Goal: Transaction & Acquisition: Purchase product/service

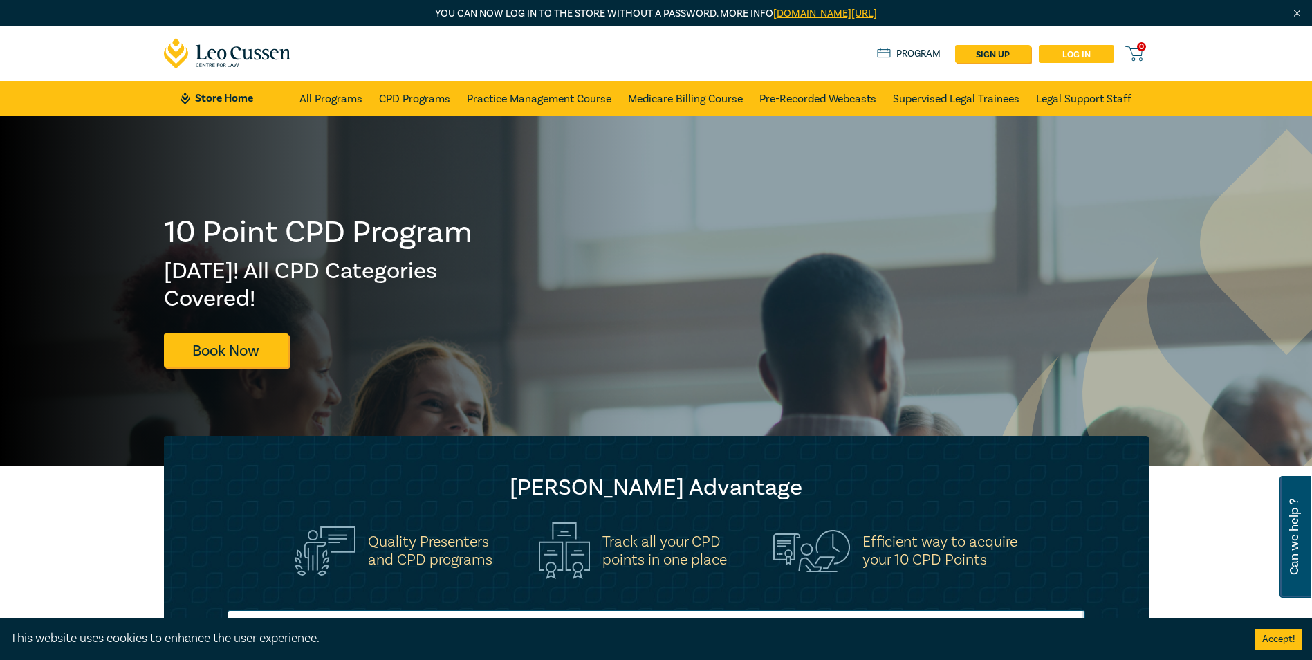
click at [1052, 58] on link "Log in" at bounding box center [1076, 54] width 75 height 18
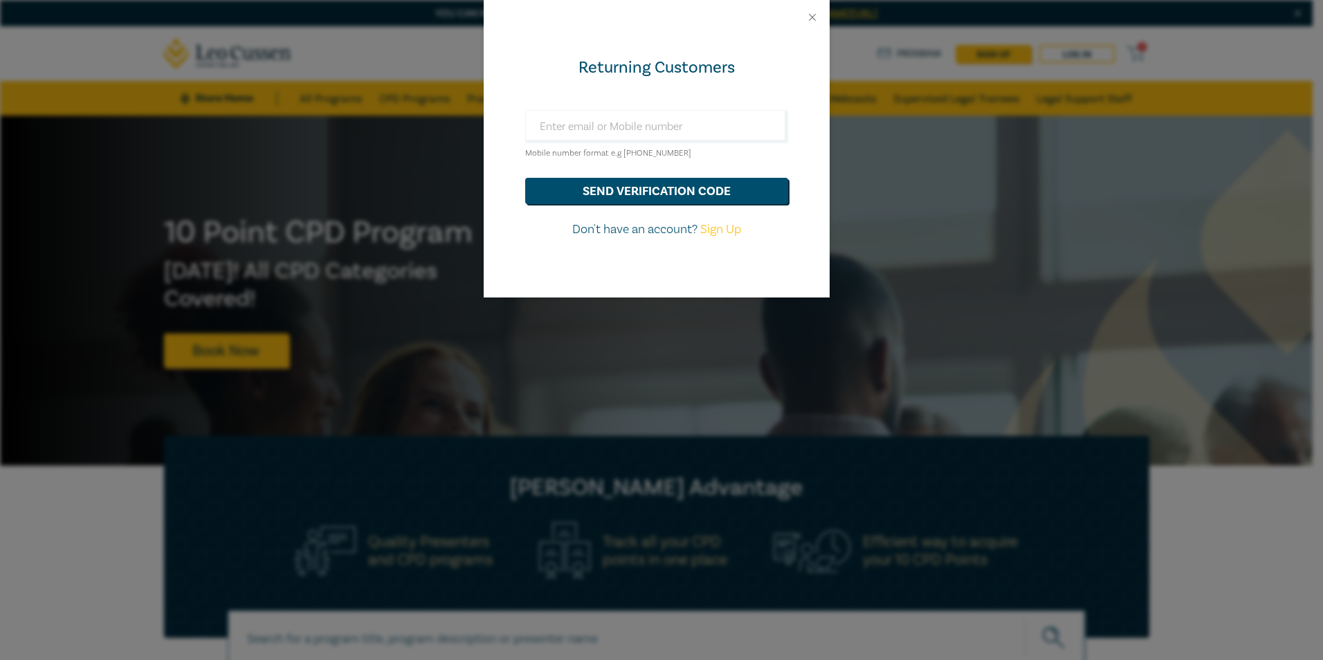
click at [663, 107] on div "Returning Customers Mobile number format e.g +61 000000000 send verification co…" at bounding box center [656, 166] width 346 height 263
click at [665, 118] on input "text" at bounding box center [656, 126] width 263 height 33
type input "[EMAIL_ADDRESS][DOMAIN_NAME]"
click at [765, 192] on button "send verification code" at bounding box center [656, 191] width 263 height 26
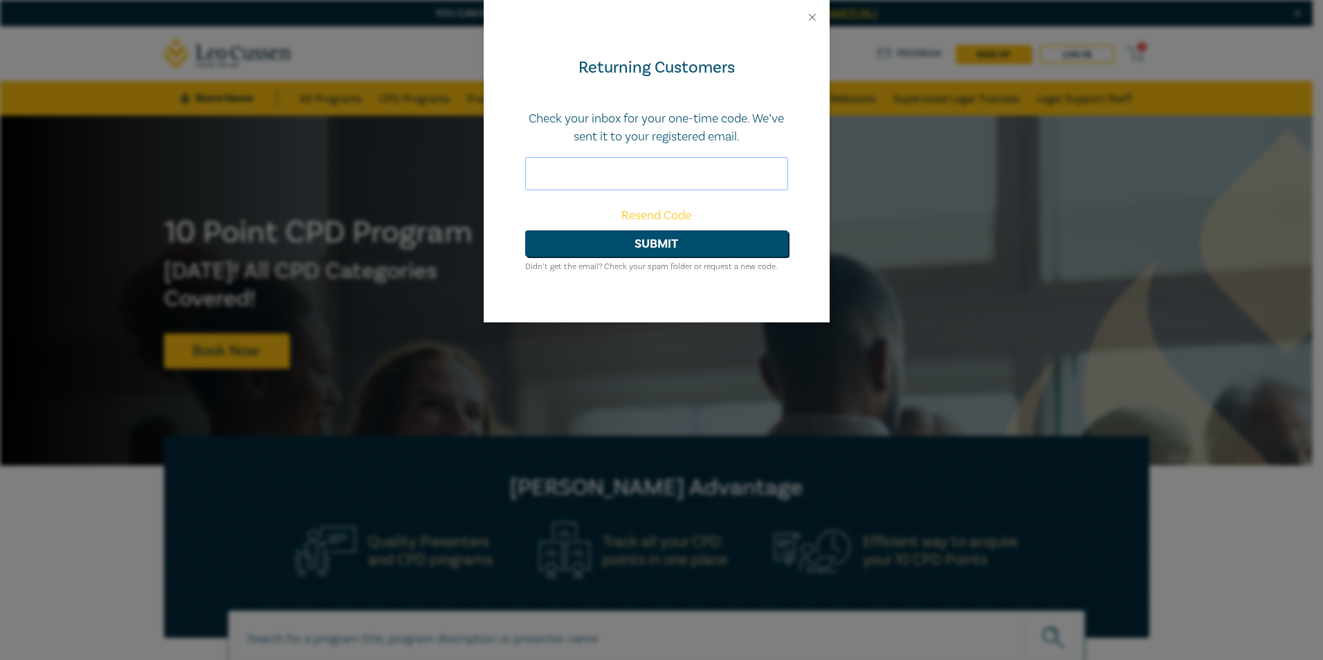
click at [633, 169] on input "text" at bounding box center [656, 173] width 263 height 33
paste input "024559"
click at [616, 239] on button "Submit" at bounding box center [656, 243] width 263 height 26
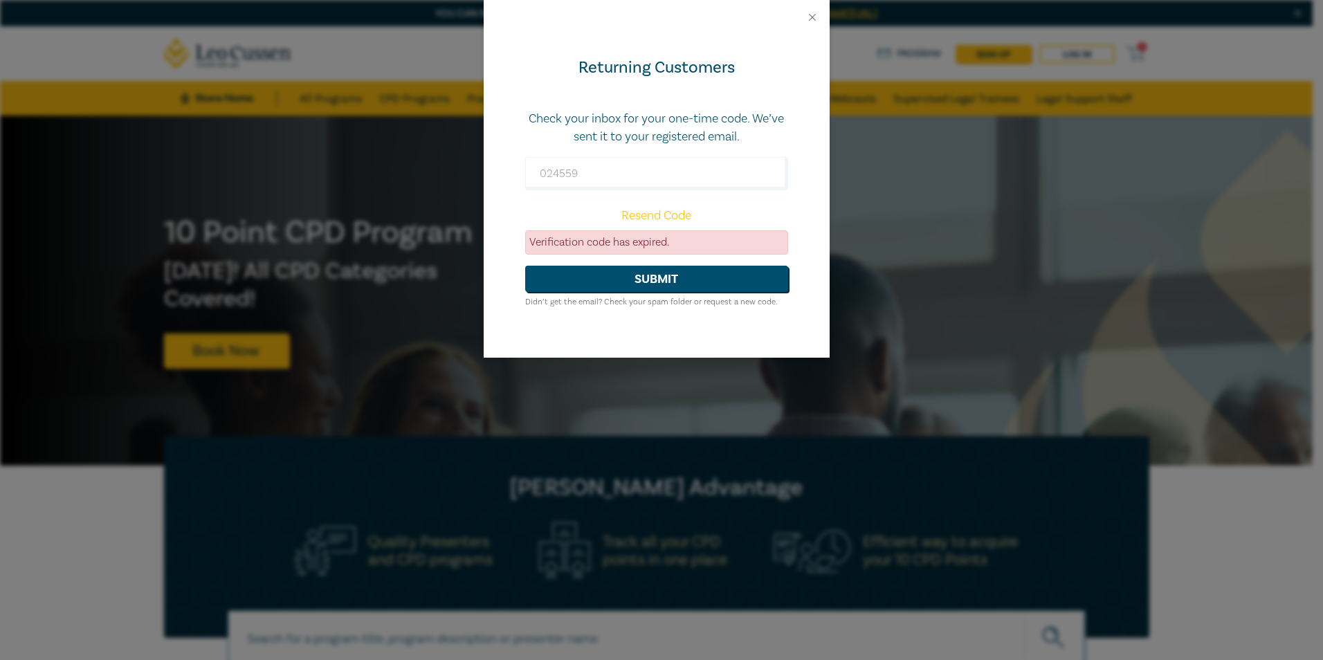
click at [663, 213] on link "Resend Code" at bounding box center [656, 216] width 70 height 16
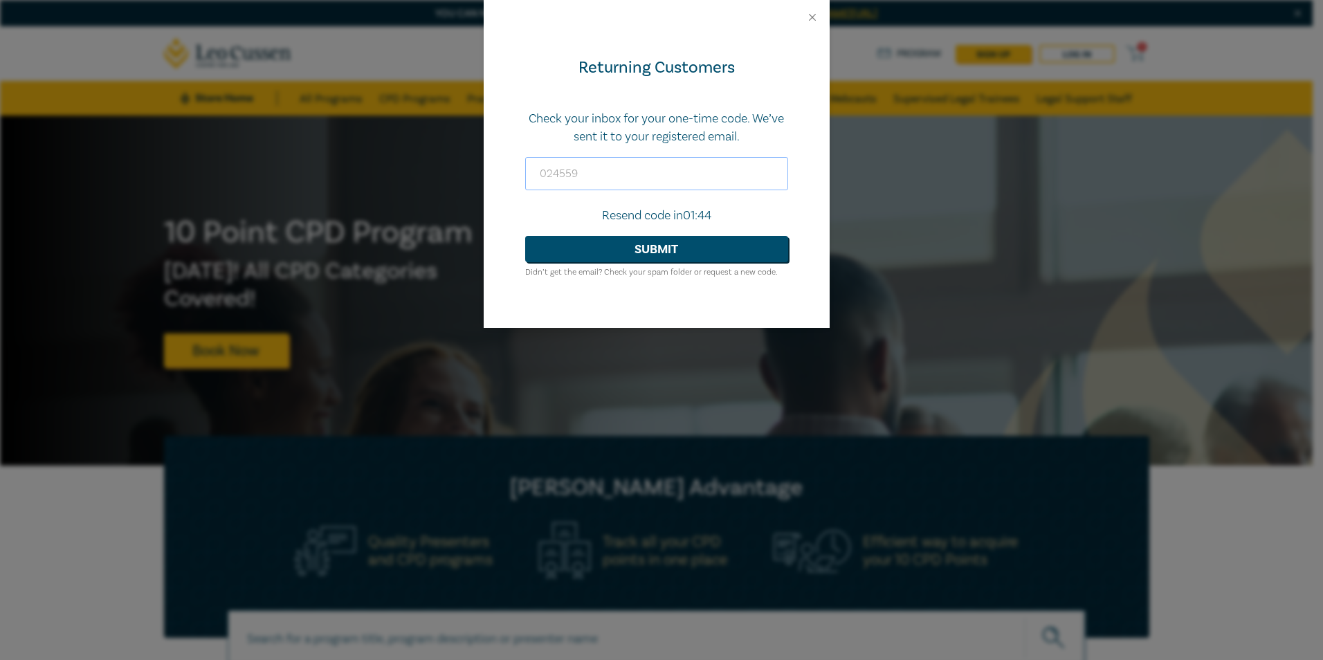
click at [614, 162] on input "024559" at bounding box center [656, 173] width 263 height 33
drag, startPoint x: 614, startPoint y: 165, endPoint x: 374, endPoint y: 168, distance: 239.3
click at [374, 168] on div "Returning Customers Check your inbox for your one-time code. We’ve sent it to y…" at bounding box center [661, 330] width 1323 height 660
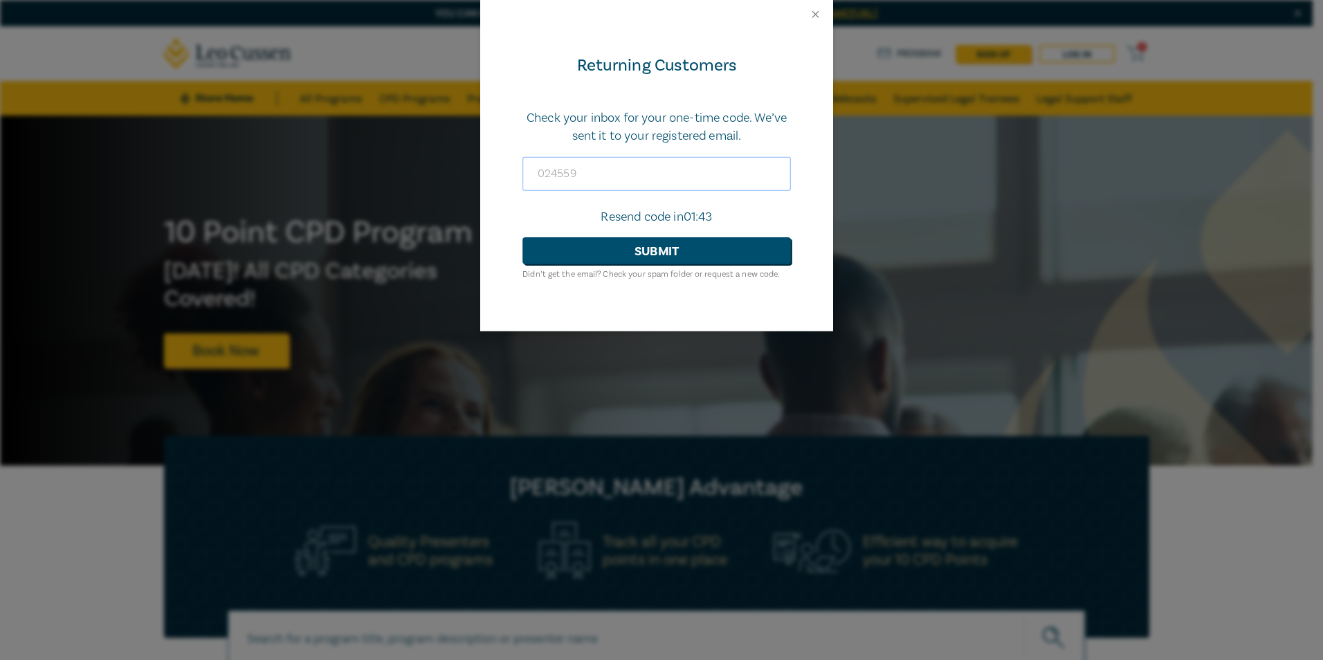
paste input "778082"
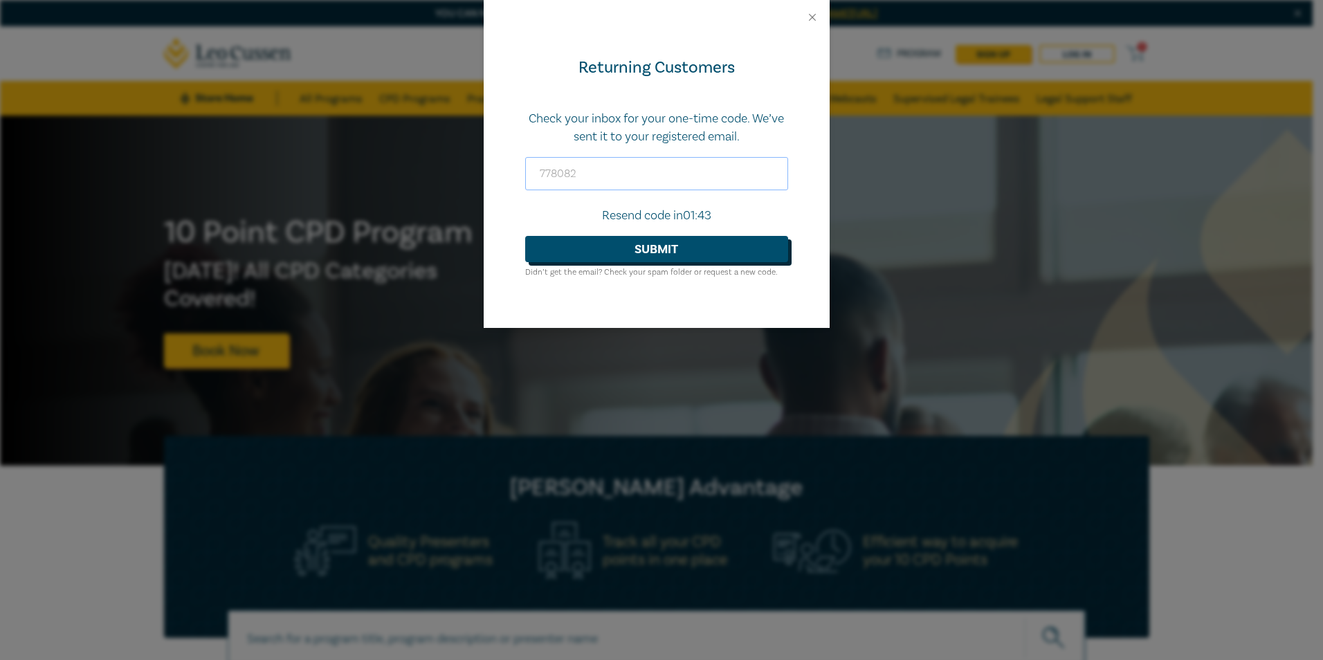
type input "778082"
click at [611, 256] on button "Submit" at bounding box center [656, 249] width 263 height 26
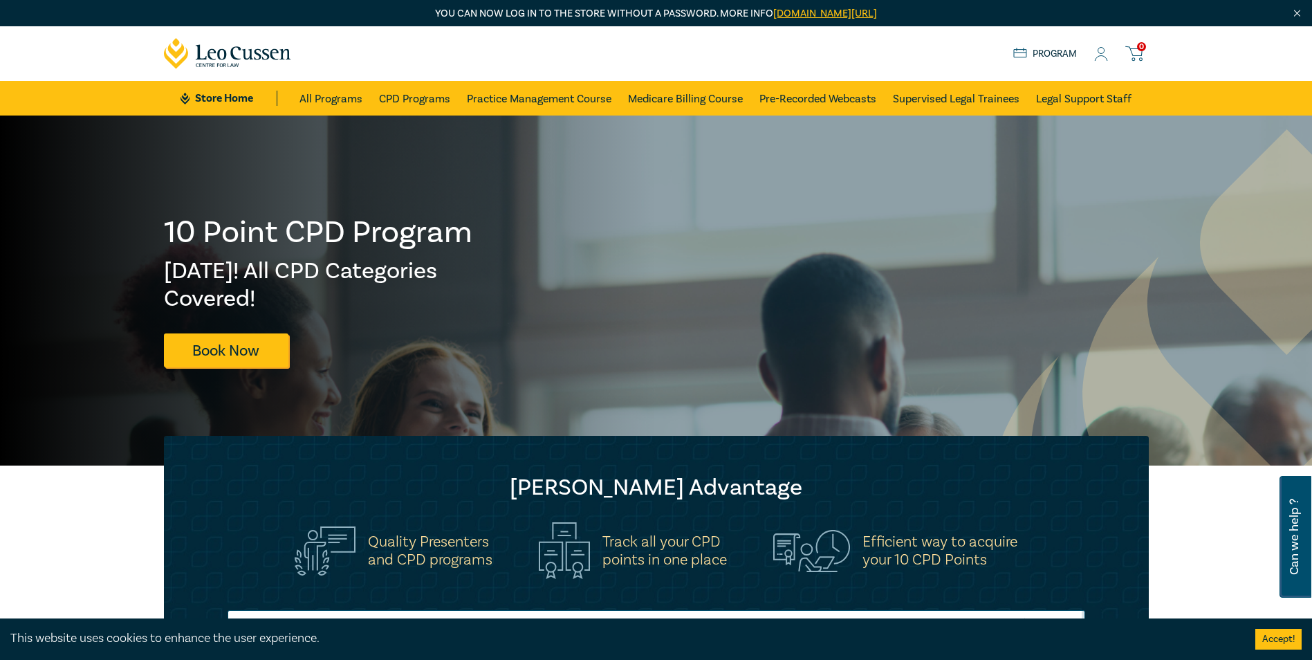
click at [1105, 52] on icon at bounding box center [1101, 54] width 14 height 15
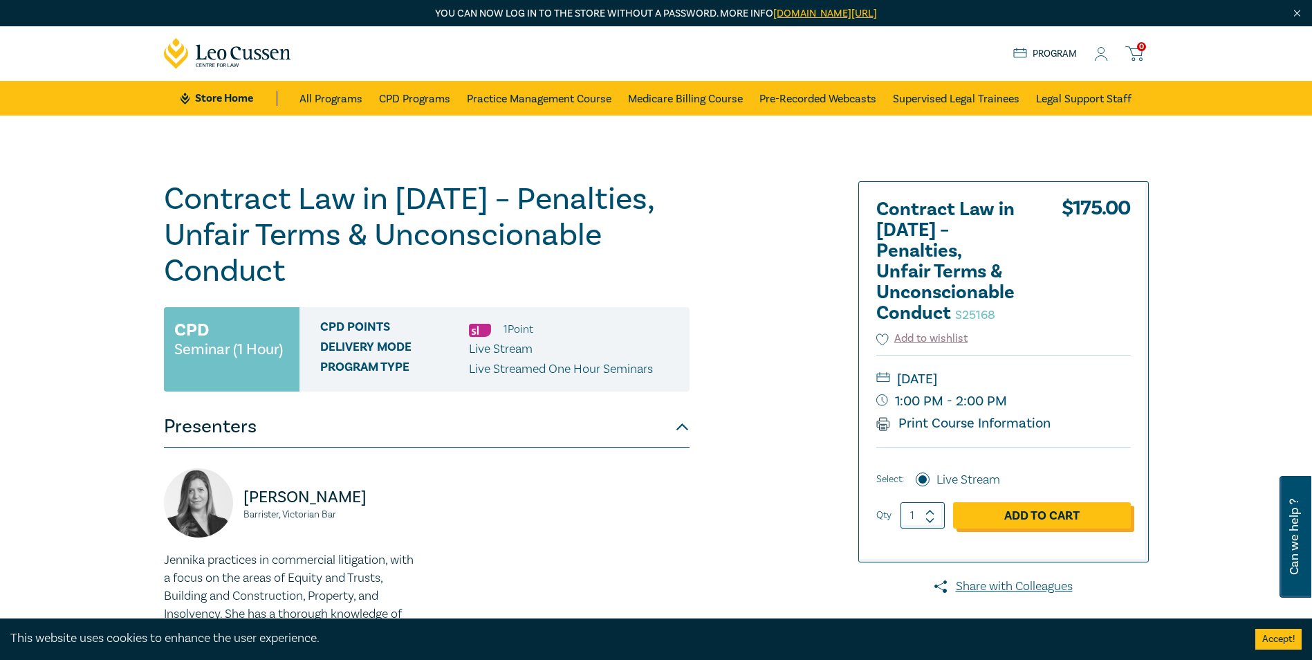
click at [1038, 515] on link "Add to Cart" at bounding box center [1042, 515] width 178 height 26
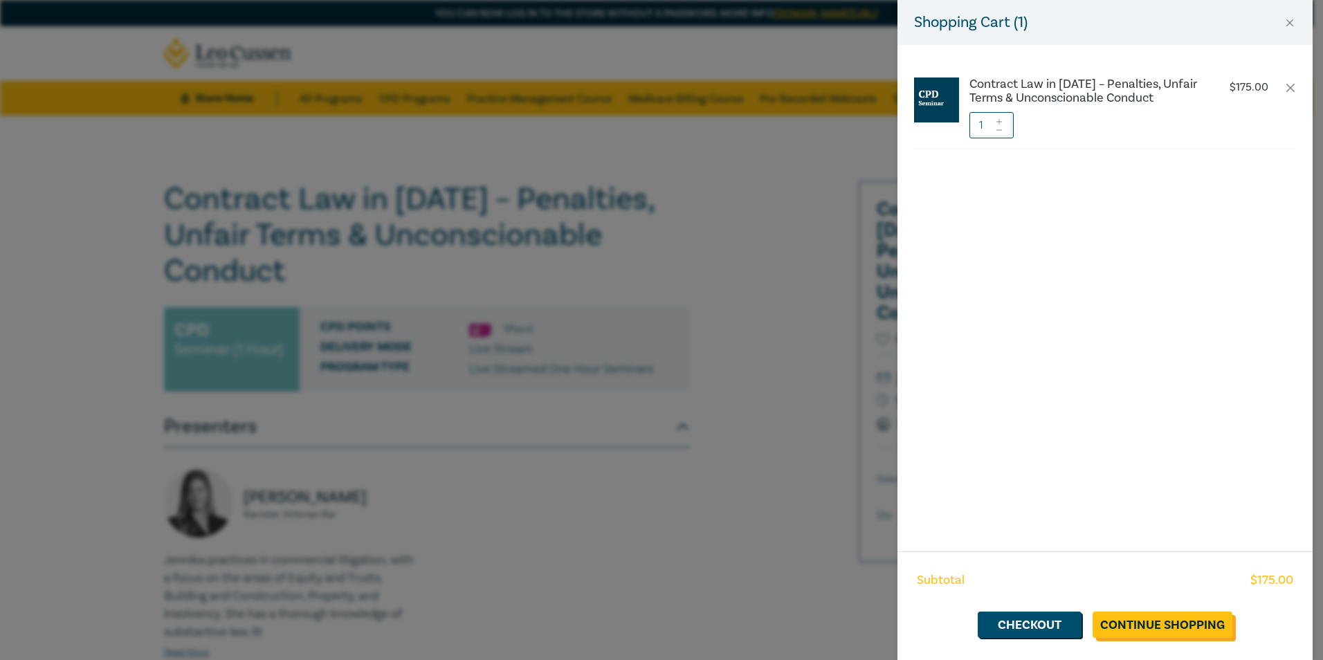
click at [1197, 628] on link "Continue Shopping" at bounding box center [1162, 624] width 140 height 26
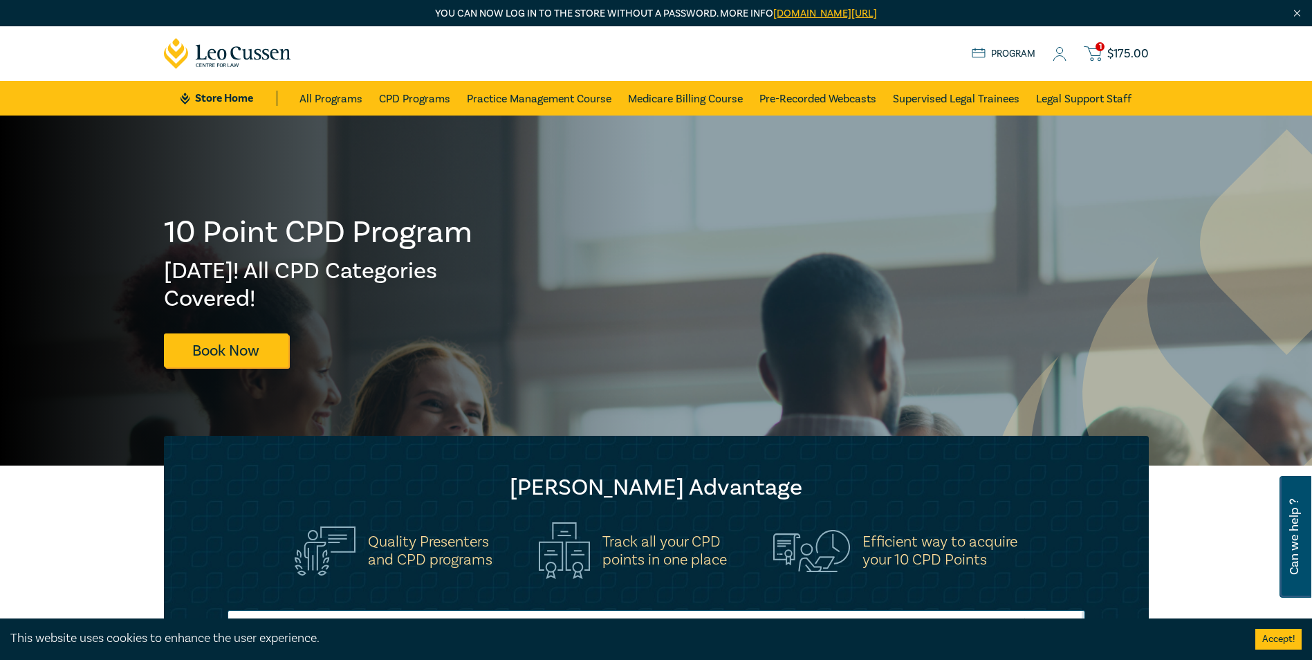
click at [1102, 51] on span "1" at bounding box center [1100, 46] width 9 height 9
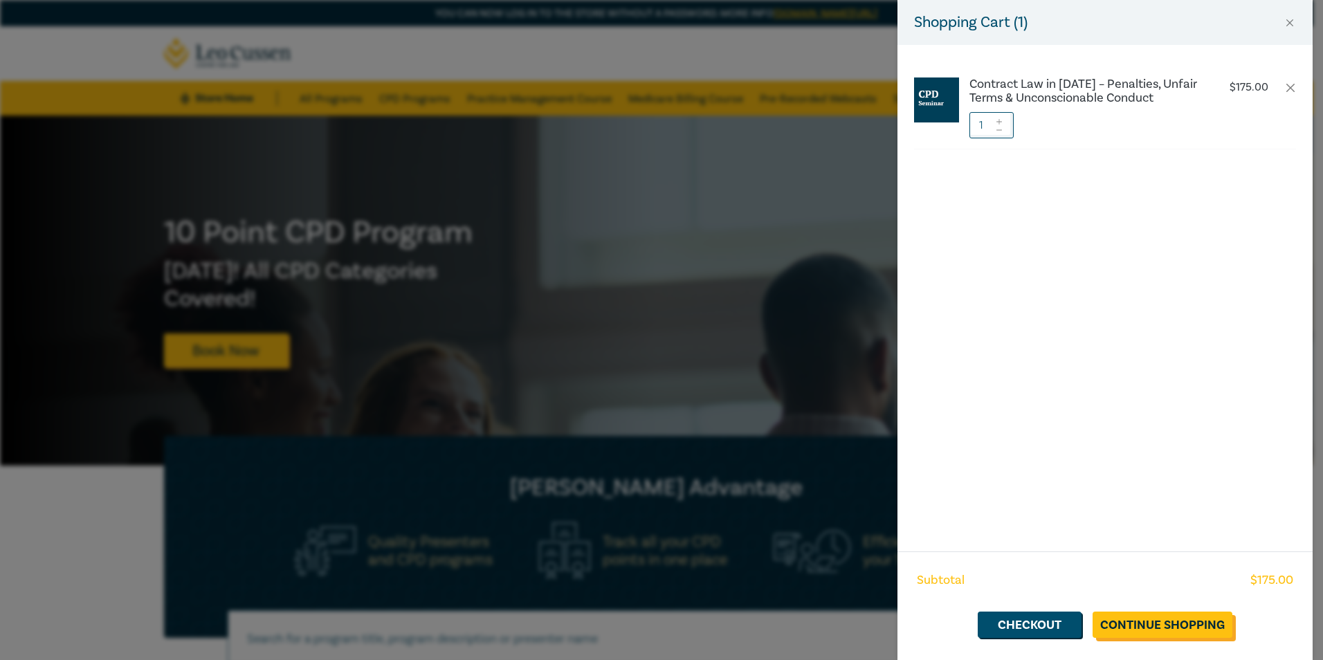
click at [1156, 618] on link "Continue Shopping" at bounding box center [1162, 624] width 140 height 26
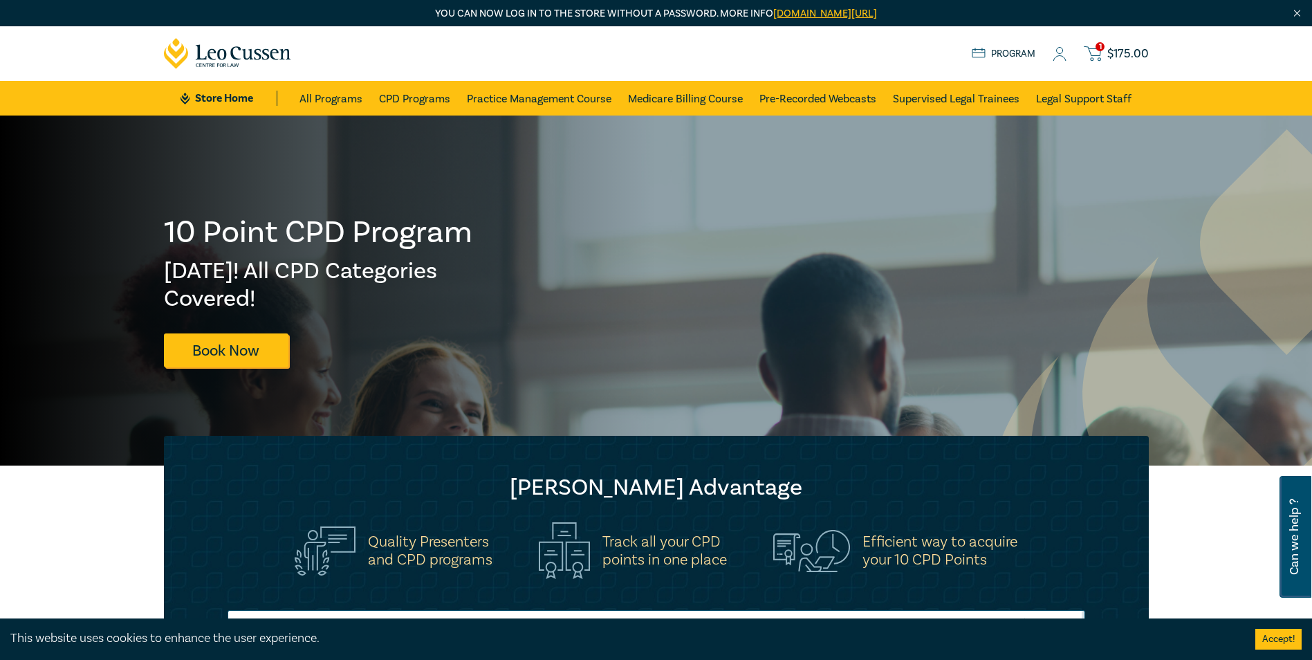
click at [1124, 54] on span "$ 175.00" at bounding box center [1128, 53] width 42 height 15
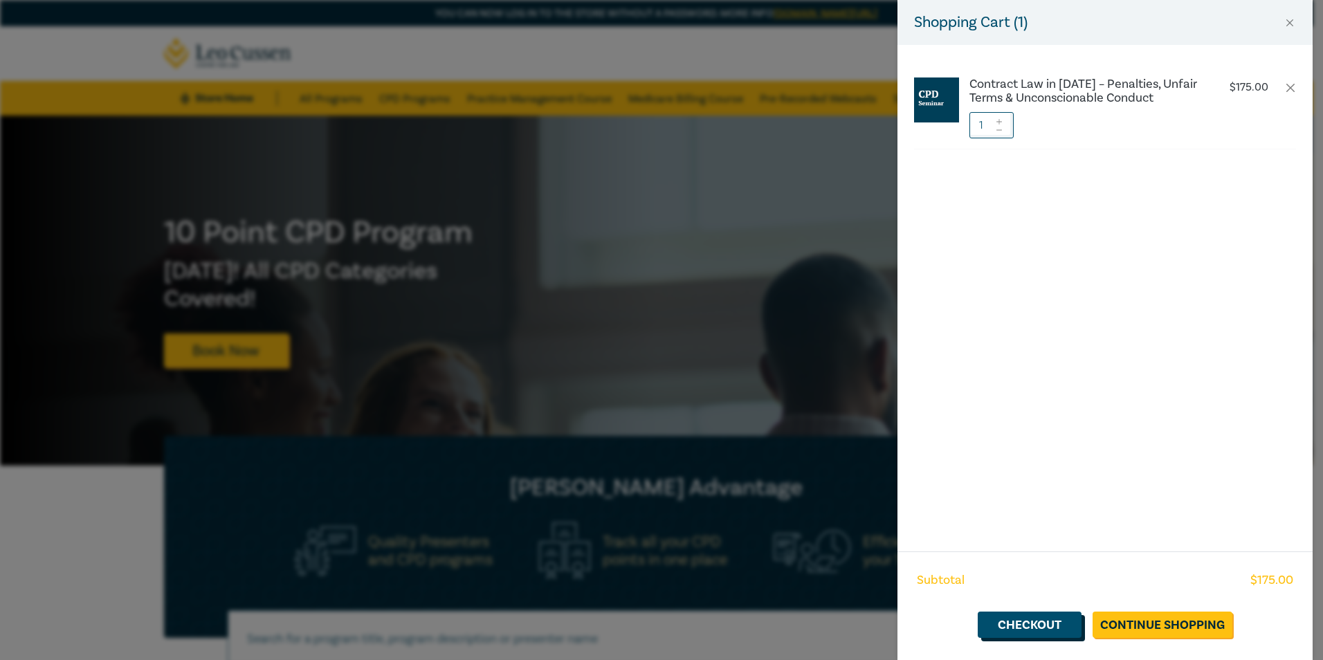
click at [1040, 633] on link "Checkout" at bounding box center [1029, 624] width 104 height 26
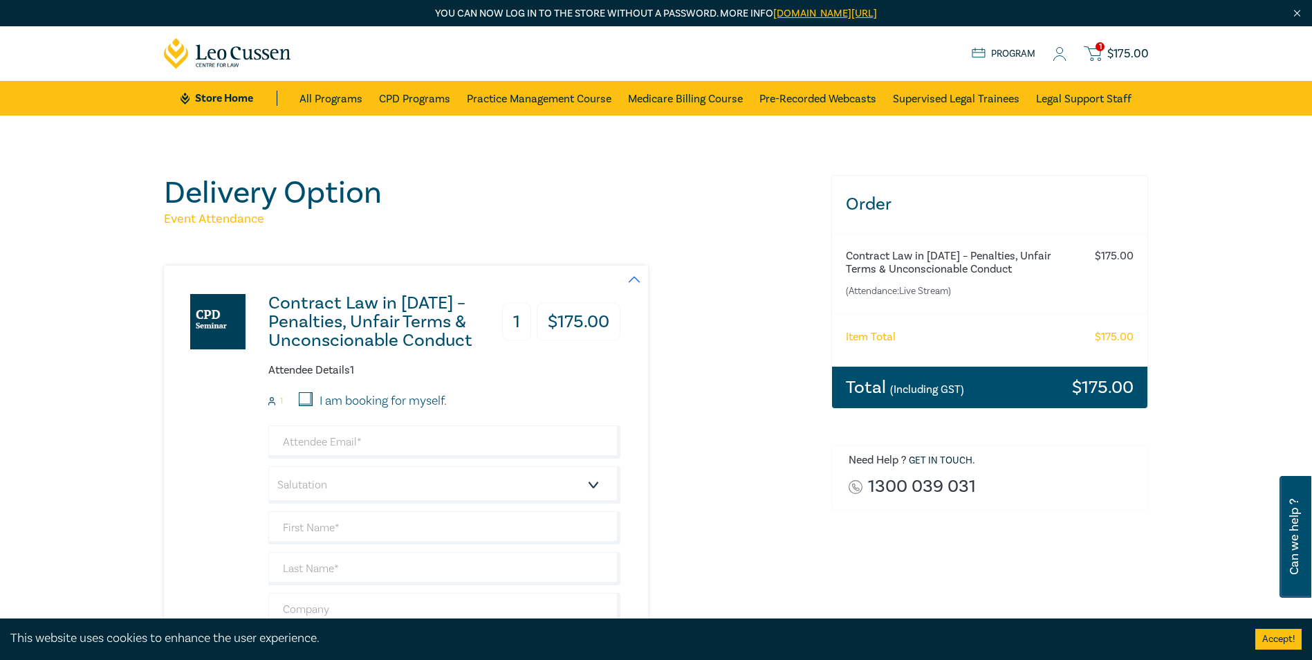
click at [360, 399] on label "I am booking for myself." at bounding box center [383, 401] width 127 height 18
click at [313, 399] on input "I am booking for myself." at bounding box center [306, 399] width 14 height 14
checkbox input "true"
type input "[EMAIL_ADDRESS][DOMAIN_NAME]"
type input "[PERSON_NAME]"
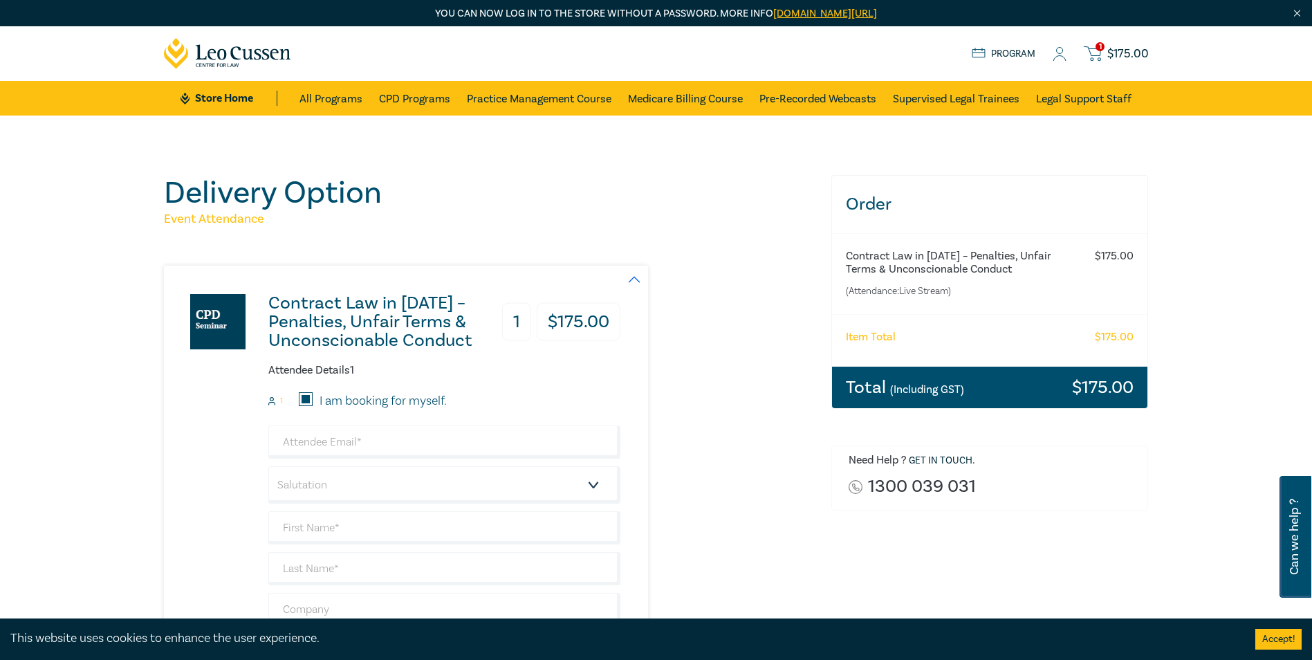
type input "Dorkins"
type input "455371994"
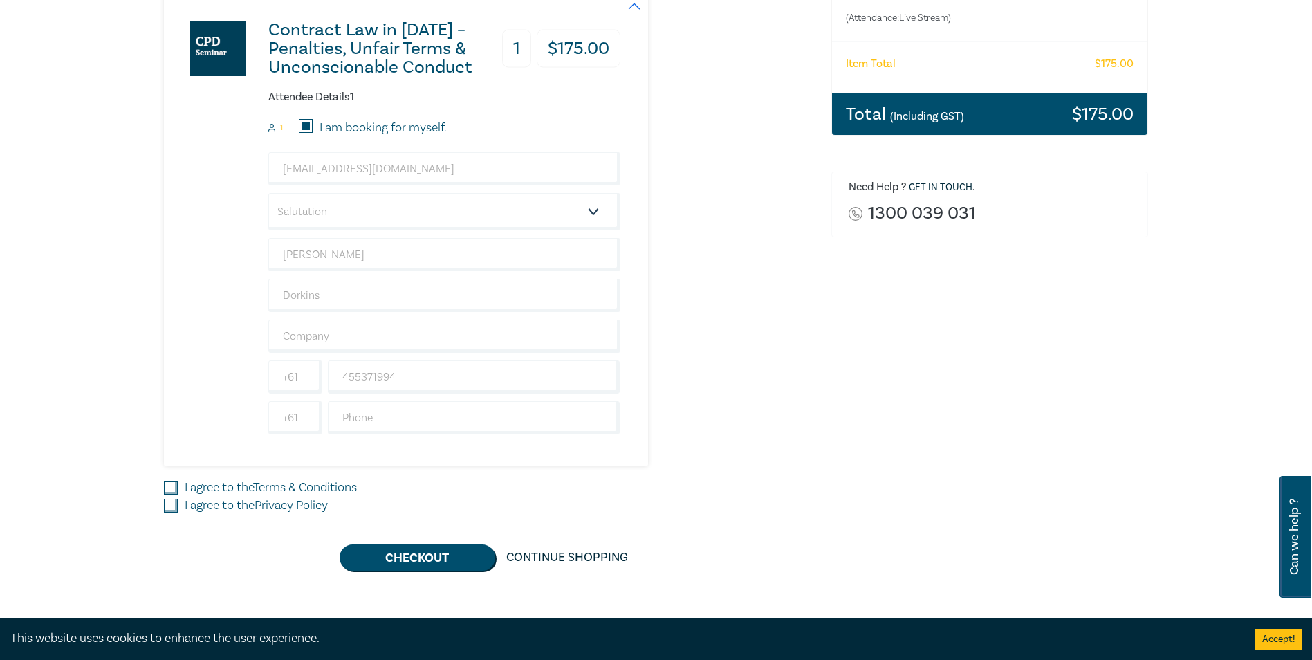
scroll to position [346, 0]
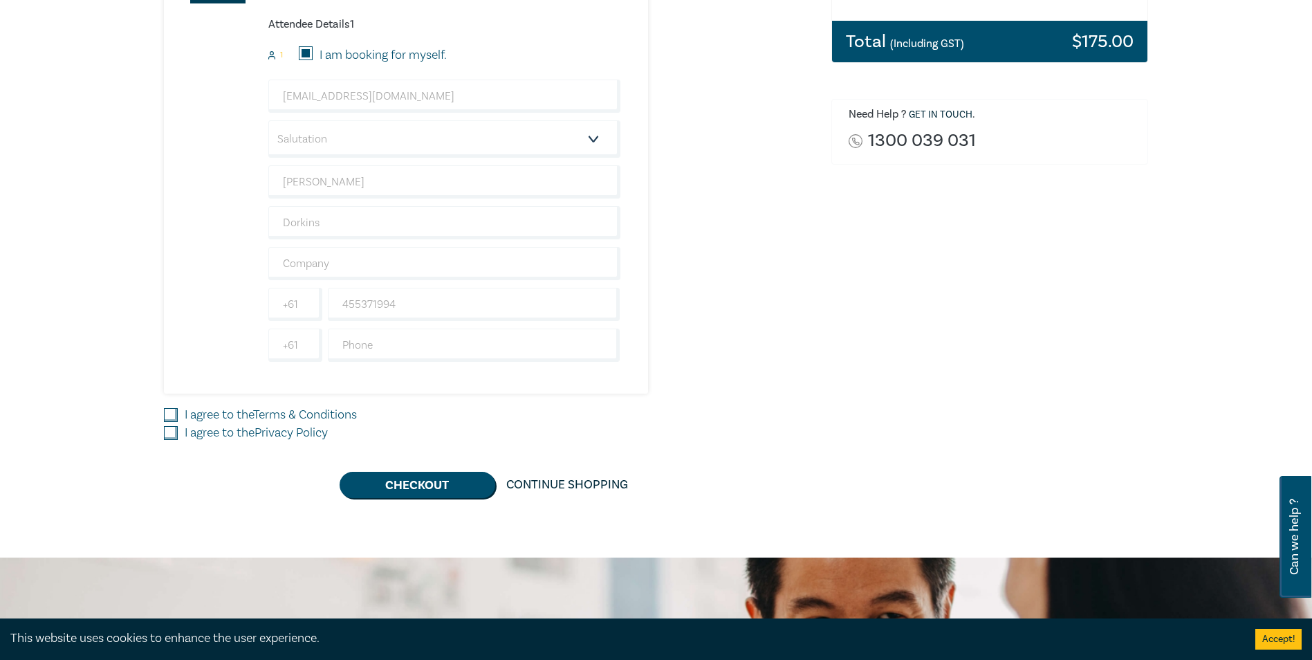
click at [250, 412] on label "I agree to the Terms & Conditions" at bounding box center [271, 415] width 172 height 18
click at [178, 412] on input "I agree to the Terms & Conditions" at bounding box center [171, 415] width 14 height 14
checkbox input "true"
click at [243, 430] on label "I agree to the Privacy Policy" at bounding box center [256, 433] width 143 height 18
click at [178, 430] on input "I agree to the Privacy Policy" at bounding box center [171, 433] width 14 height 14
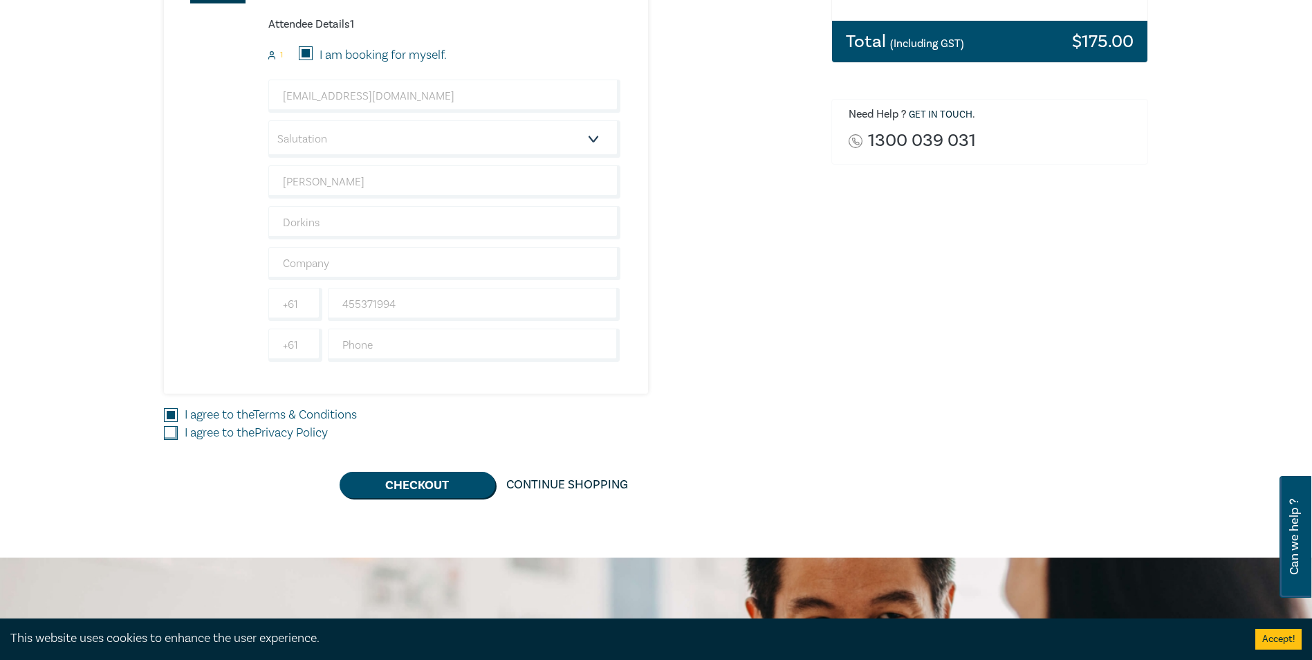
checkbox input "true"
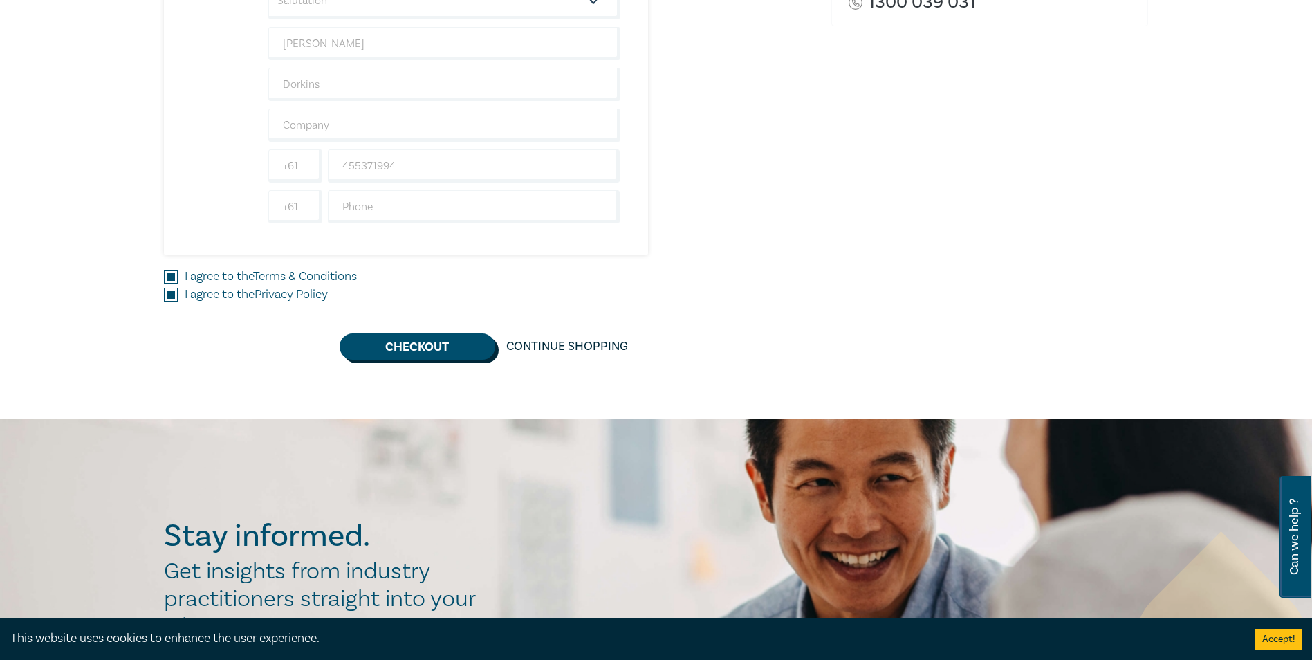
click at [428, 352] on button "Checkout" at bounding box center [418, 346] width 156 height 26
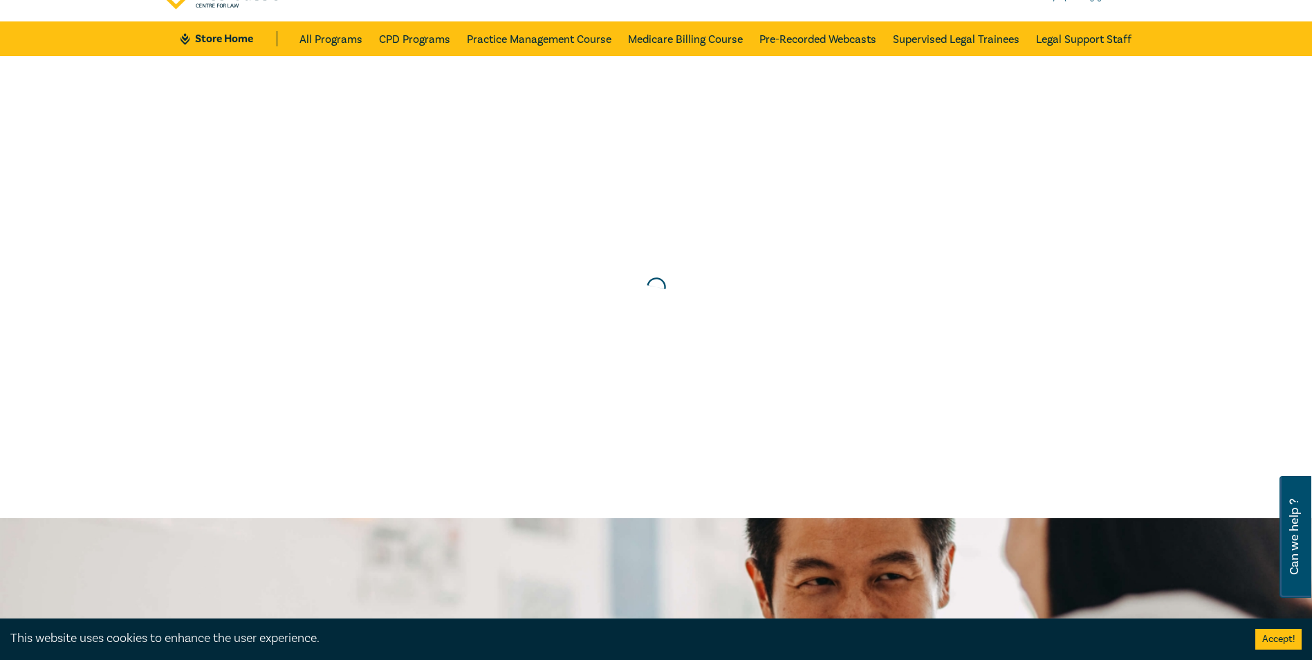
scroll to position [0, 0]
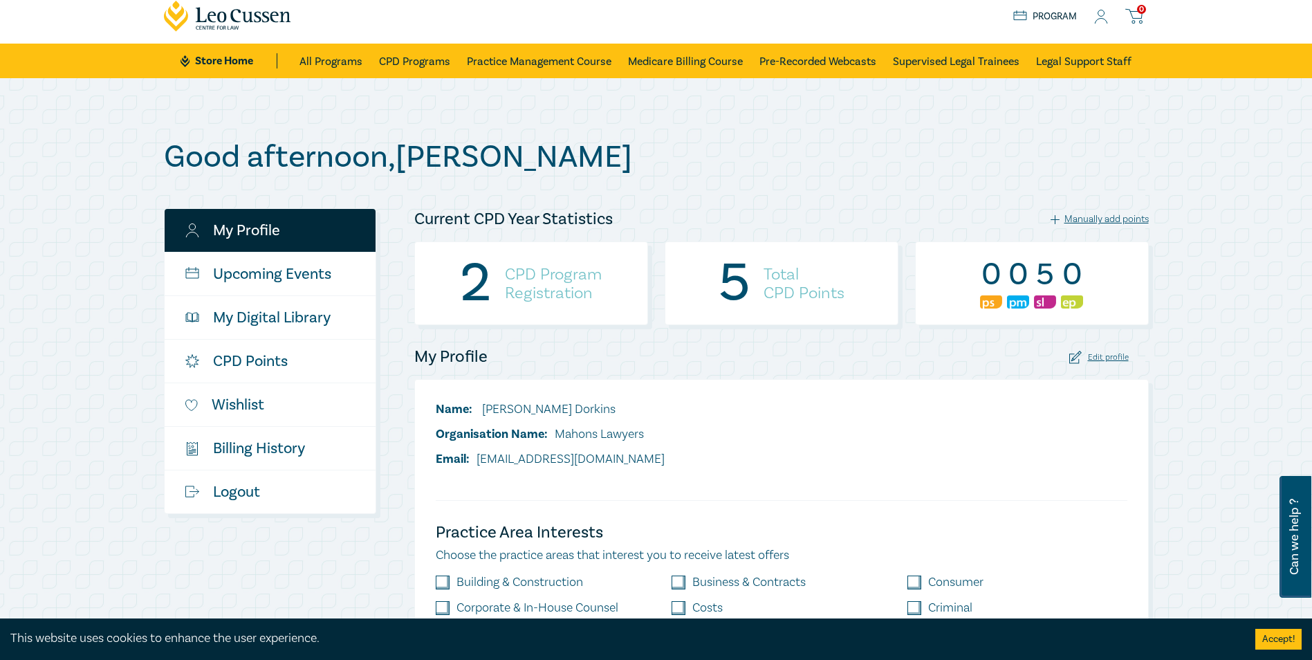
scroll to position [69, 0]
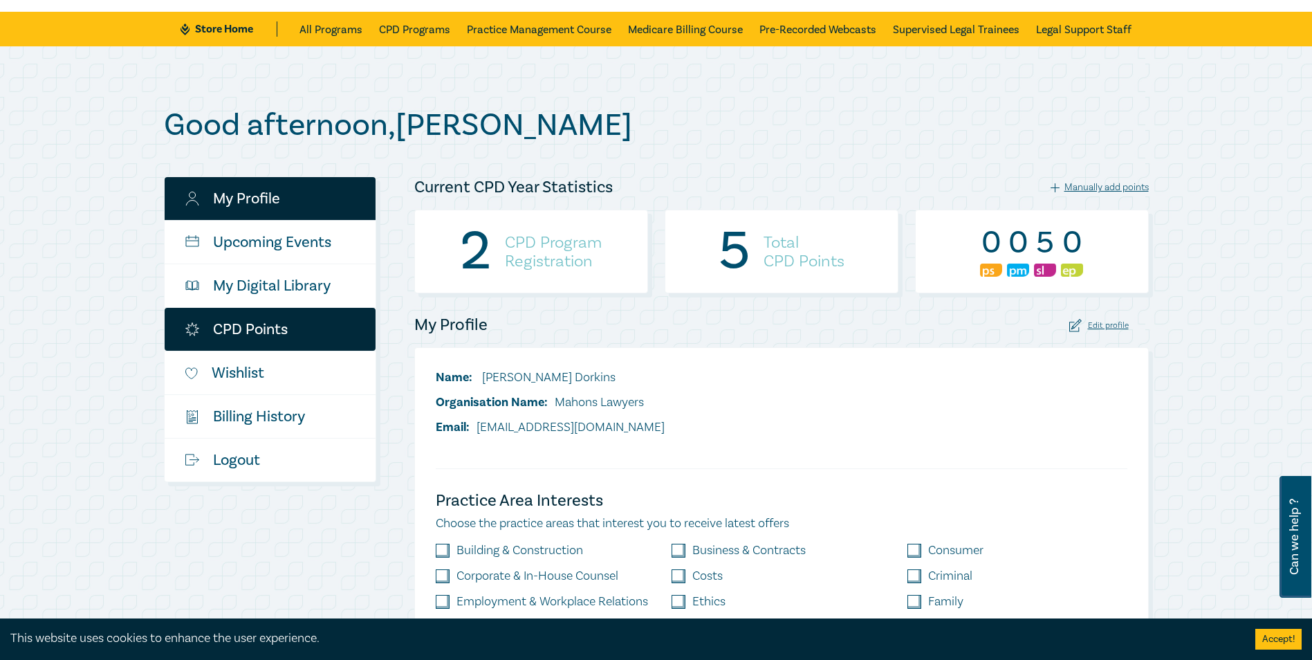
click at [258, 335] on link "CPD Points" at bounding box center [270, 329] width 211 height 43
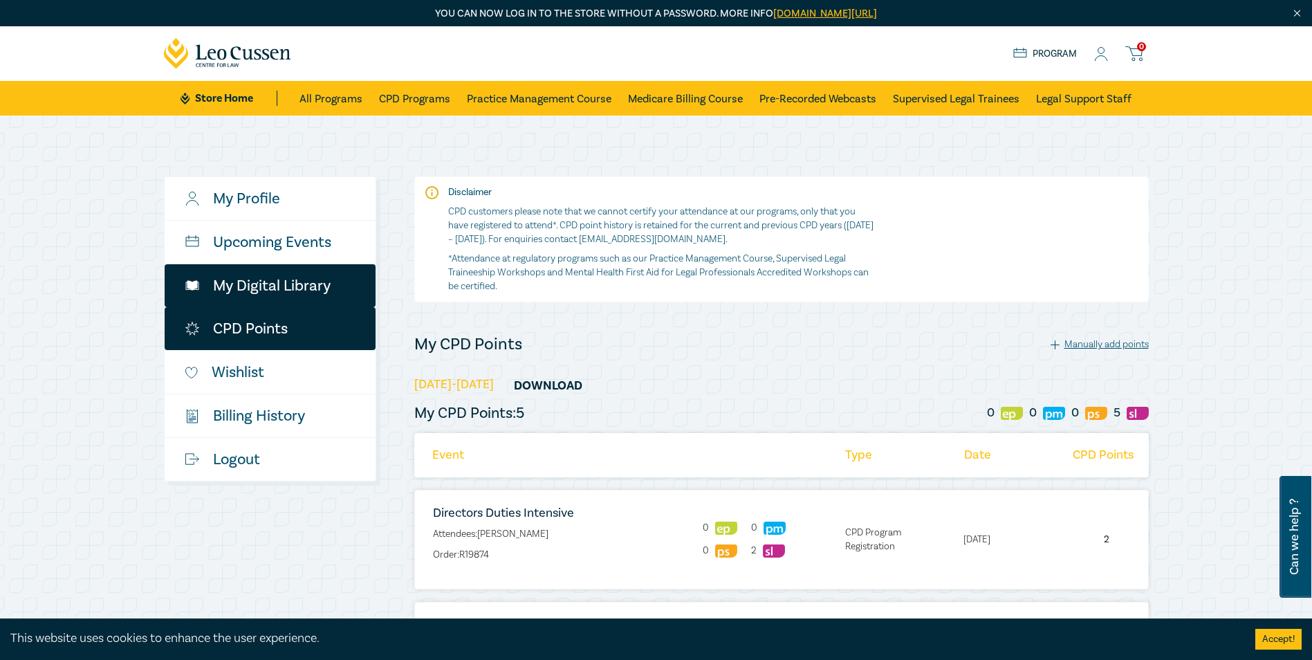
click at [290, 289] on link "My Digital Library" at bounding box center [270, 285] width 211 height 43
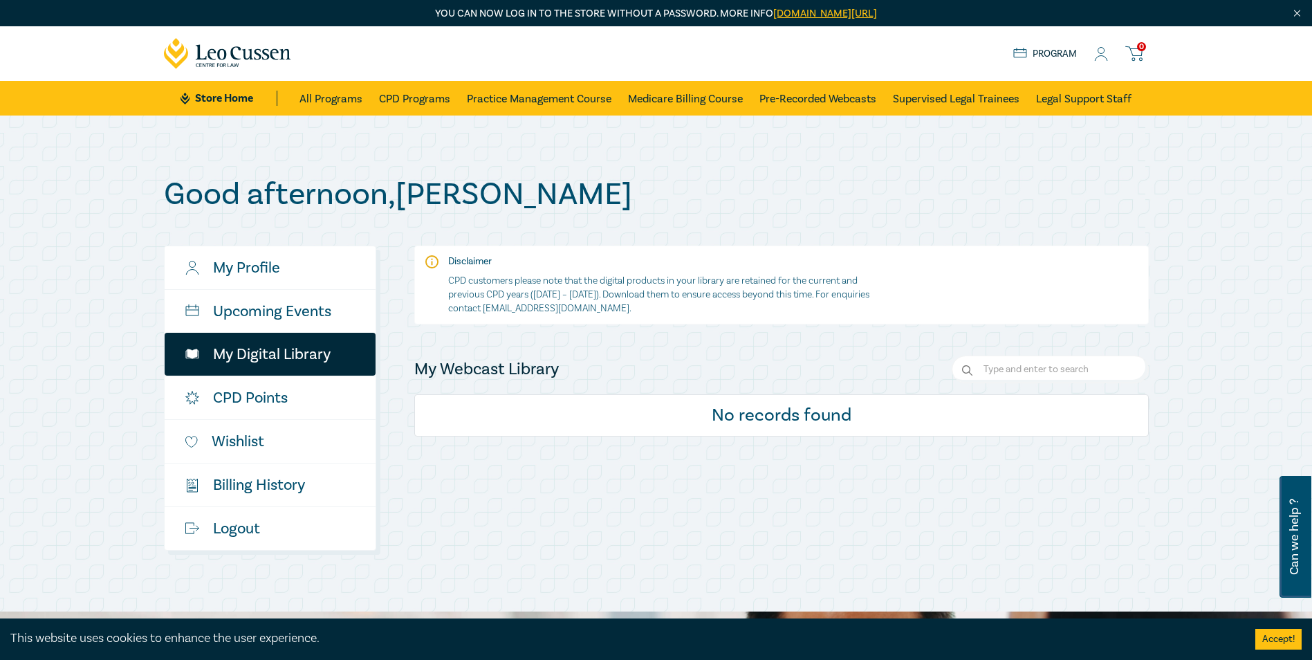
click at [311, 313] on link "Upcoming Events" at bounding box center [270, 311] width 211 height 43
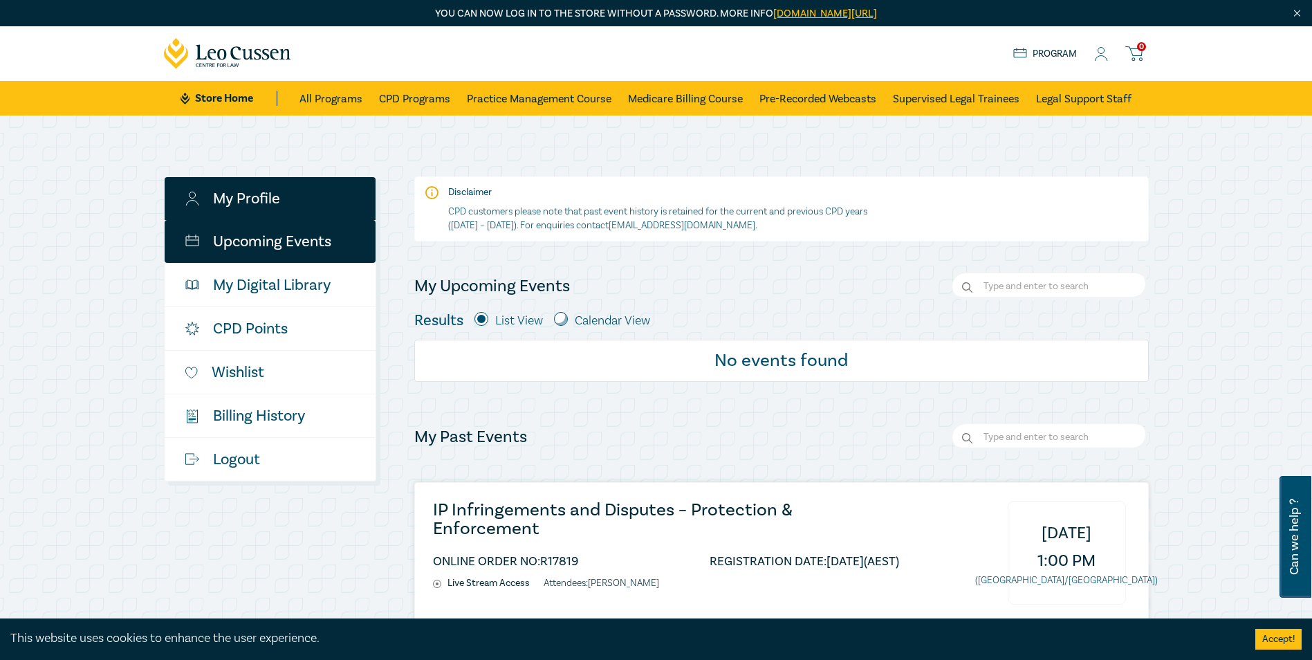
click at [295, 203] on link "My Profile" at bounding box center [270, 198] width 211 height 43
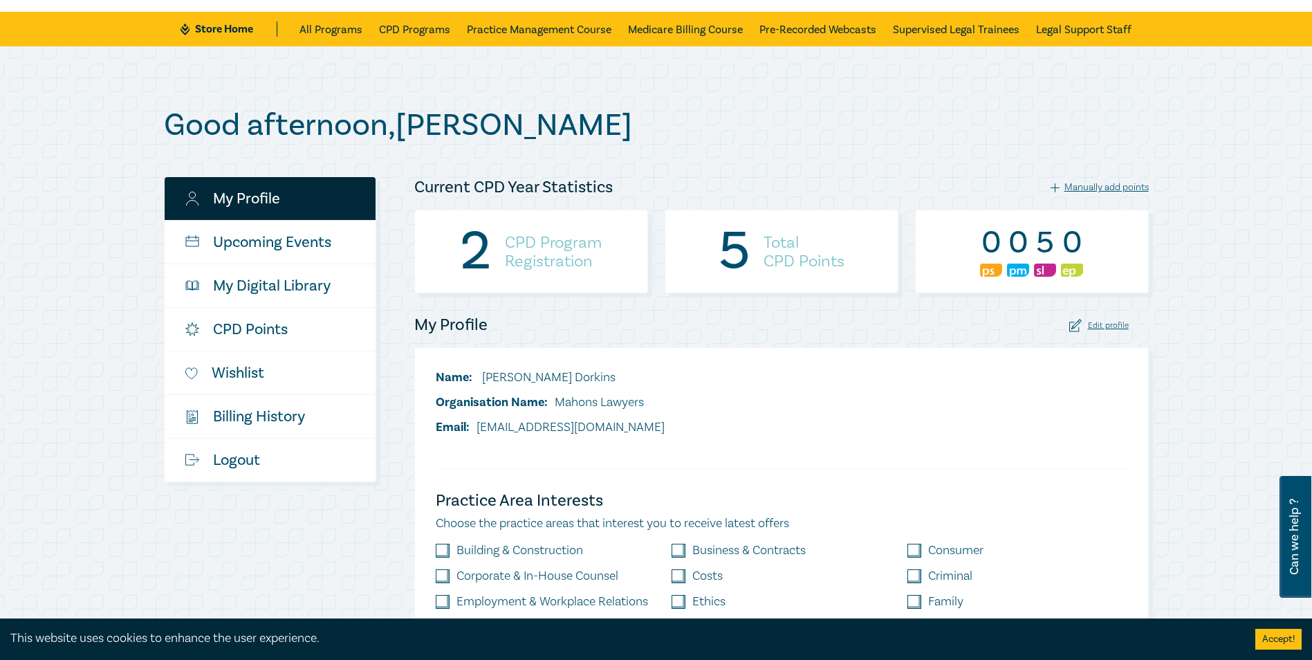
scroll to position [138, 0]
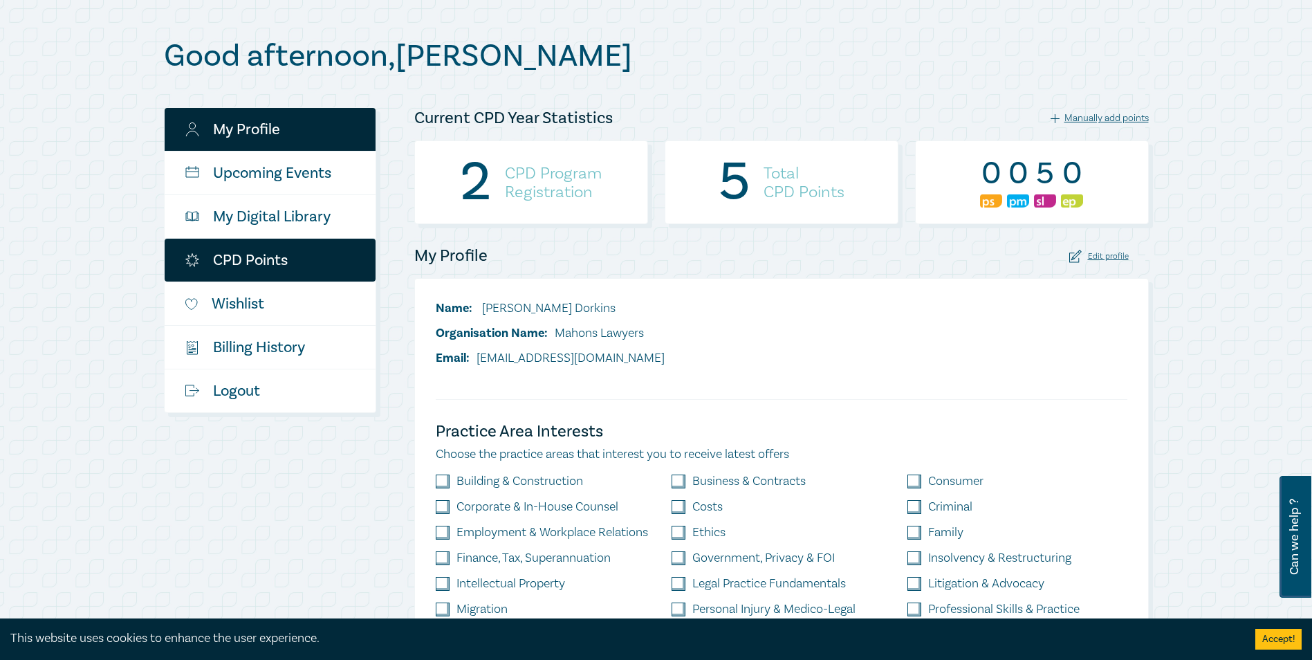
click at [281, 266] on link "CPD Points" at bounding box center [270, 260] width 211 height 43
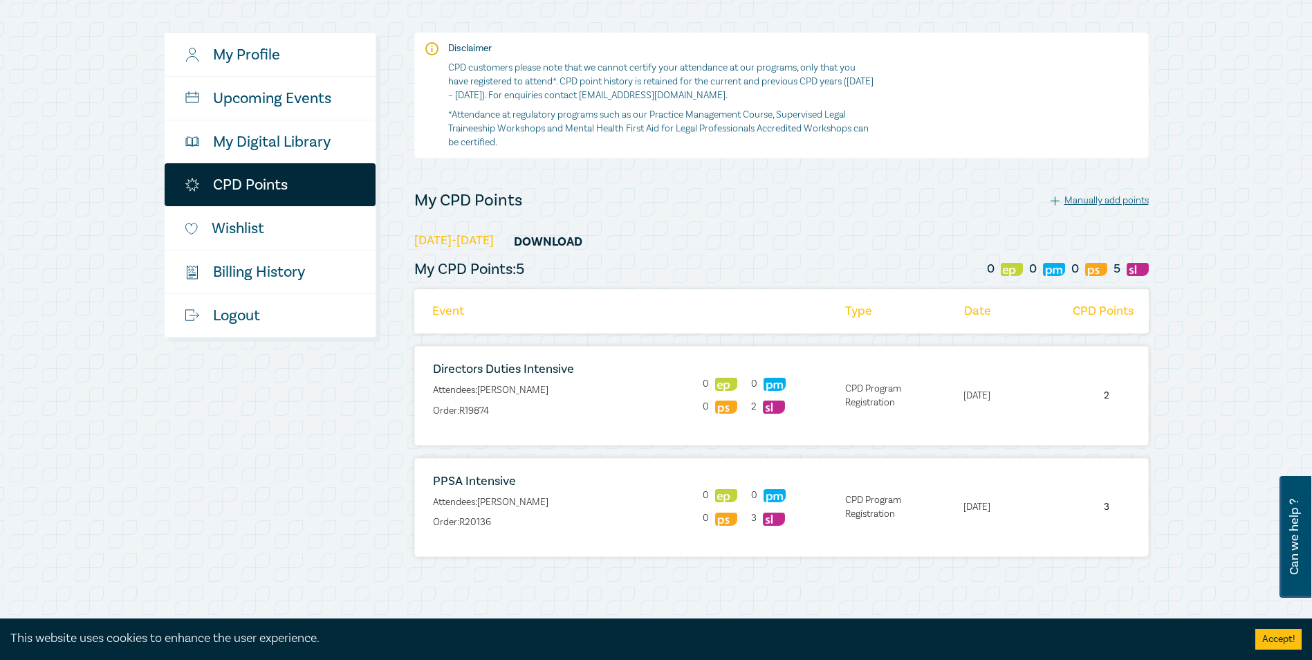
scroll to position [138, 0]
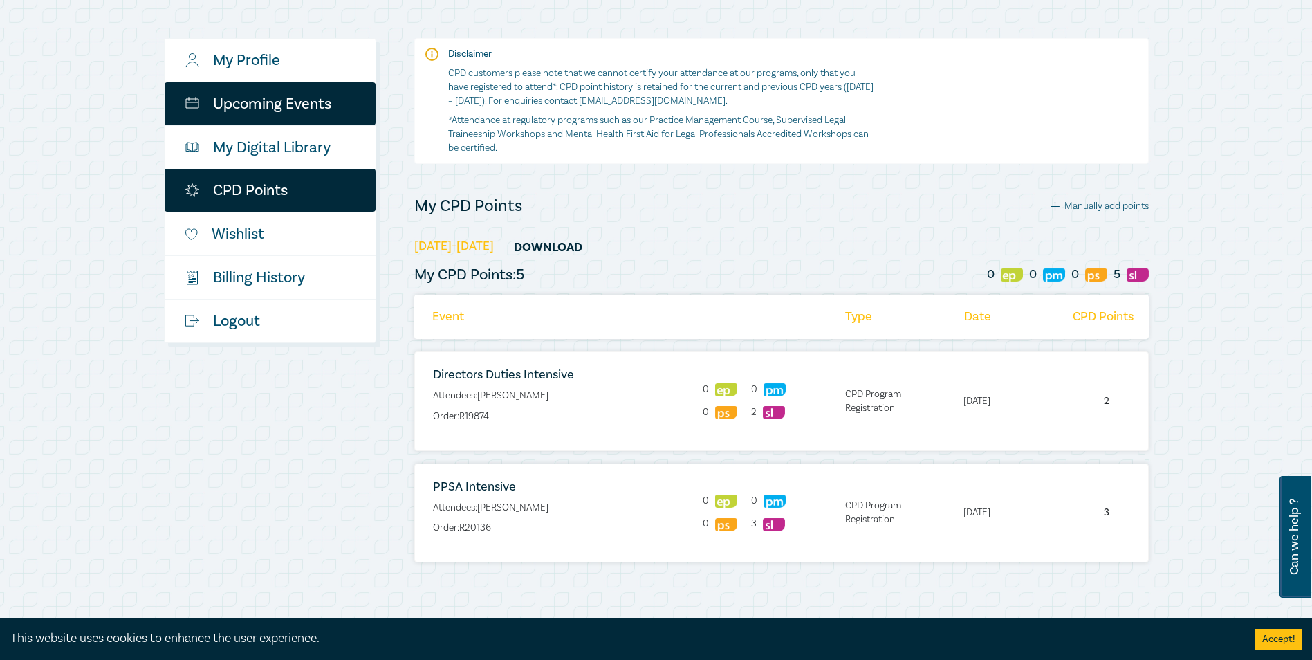
click at [268, 114] on link "Upcoming Events" at bounding box center [270, 103] width 211 height 43
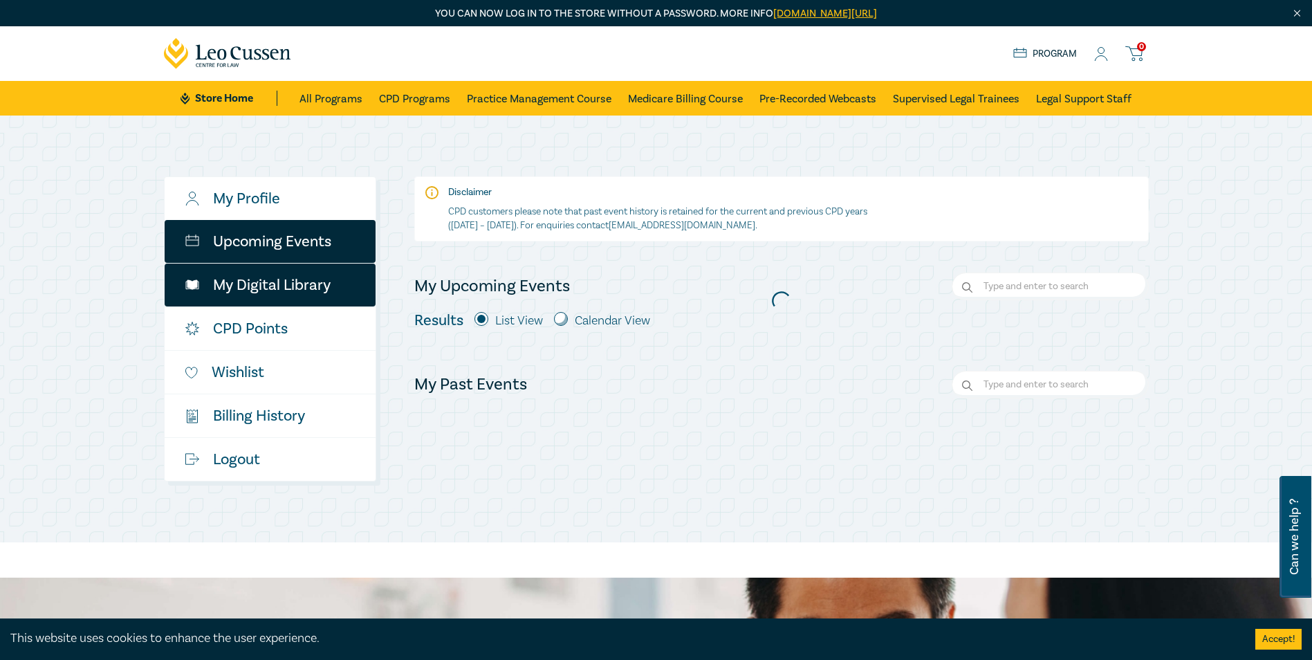
click at [273, 300] on link "My Digital Library" at bounding box center [270, 285] width 211 height 43
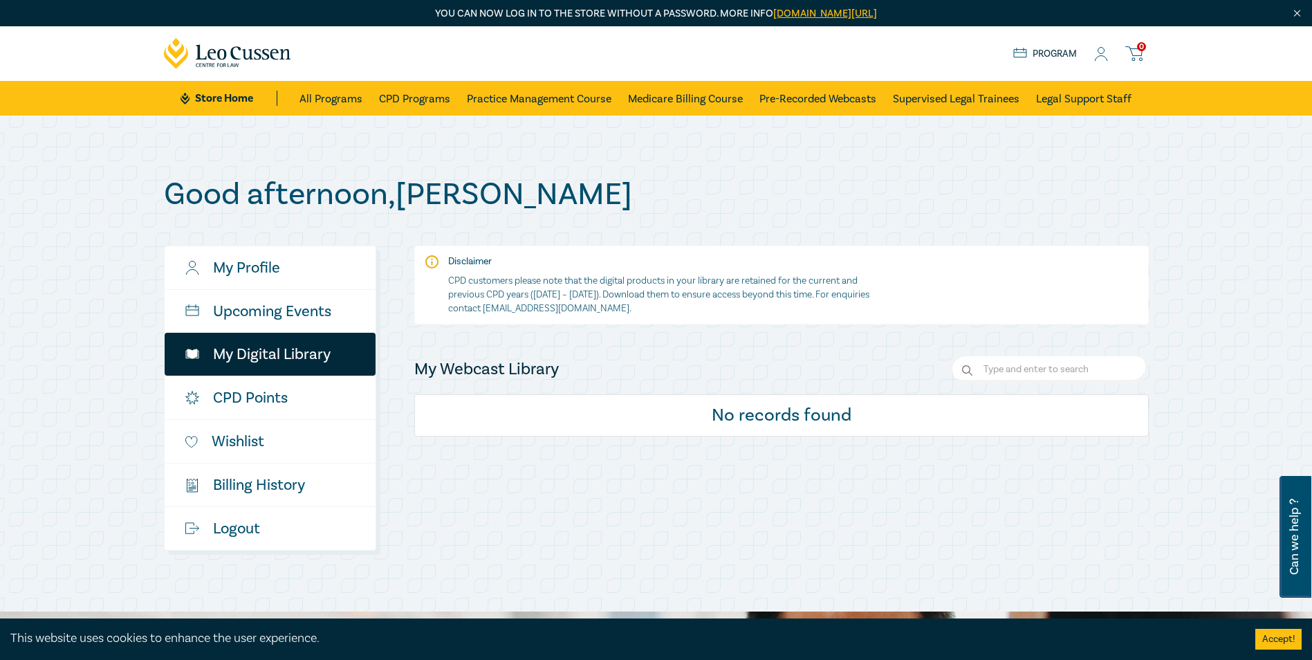
click at [268, 393] on link "CPD Points" at bounding box center [270, 397] width 211 height 43
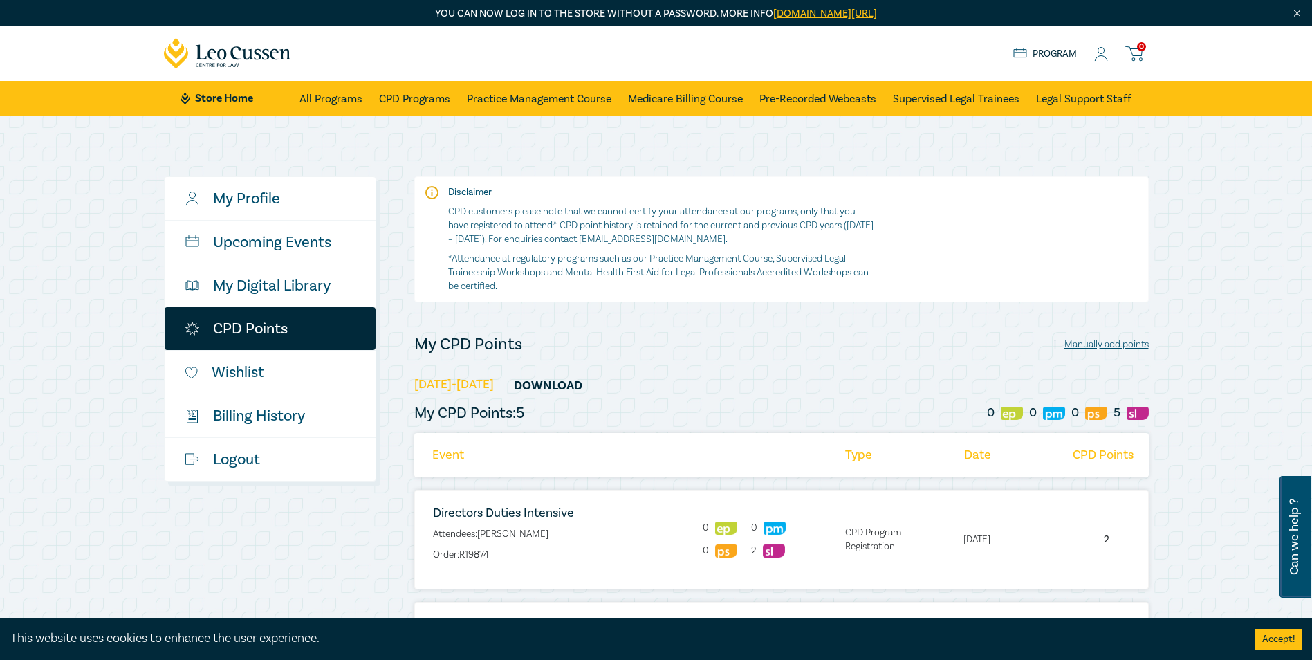
click at [262, 196] on link "My Profile" at bounding box center [270, 198] width 211 height 43
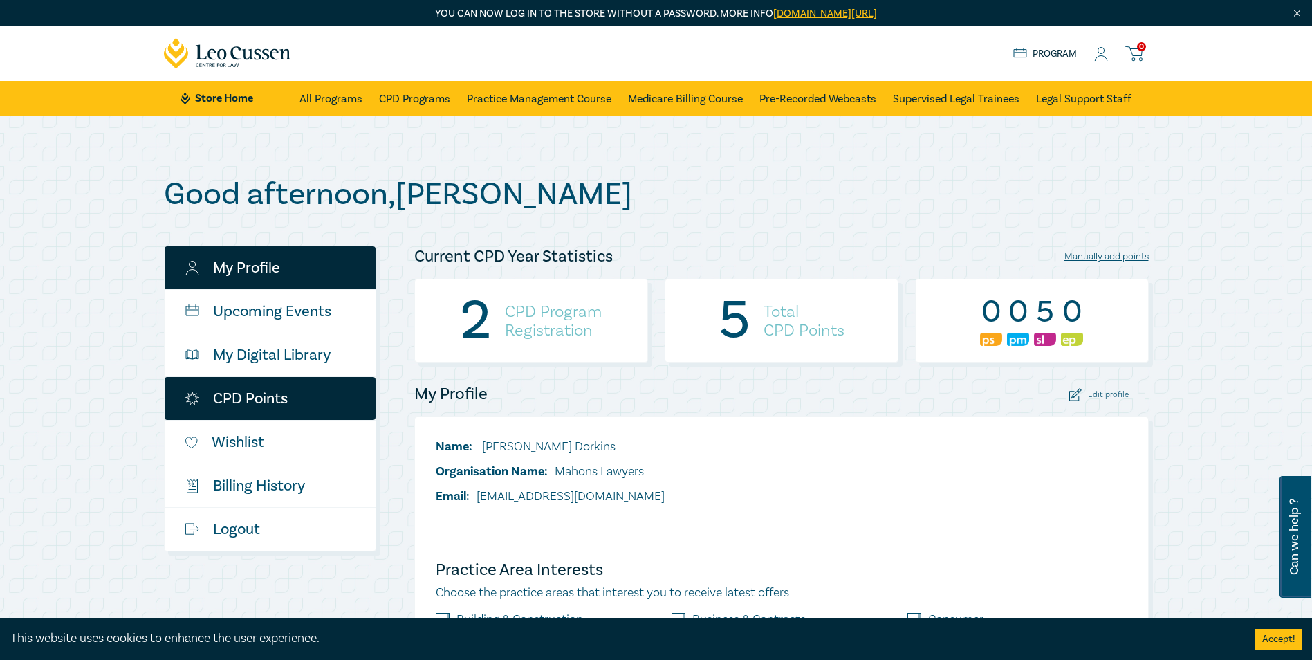
click at [282, 407] on link "CPD Points" at bounding box center [270, 398] width 211 height 43
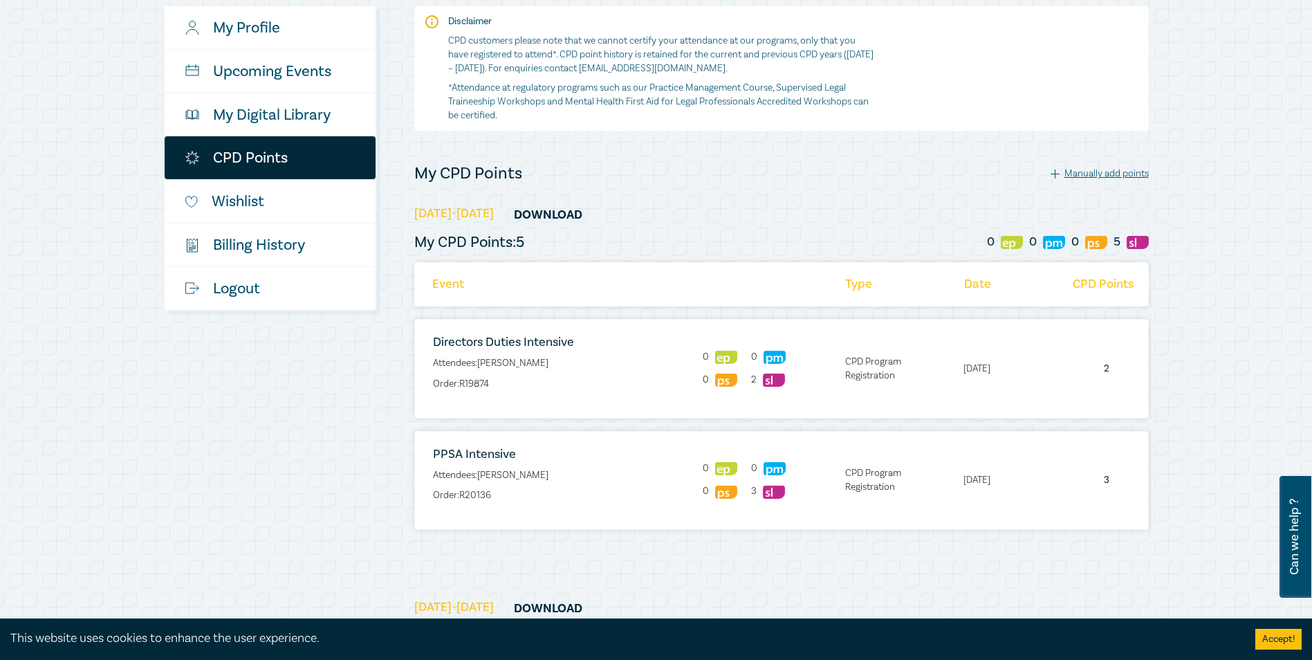
scroll to position [208, 0]
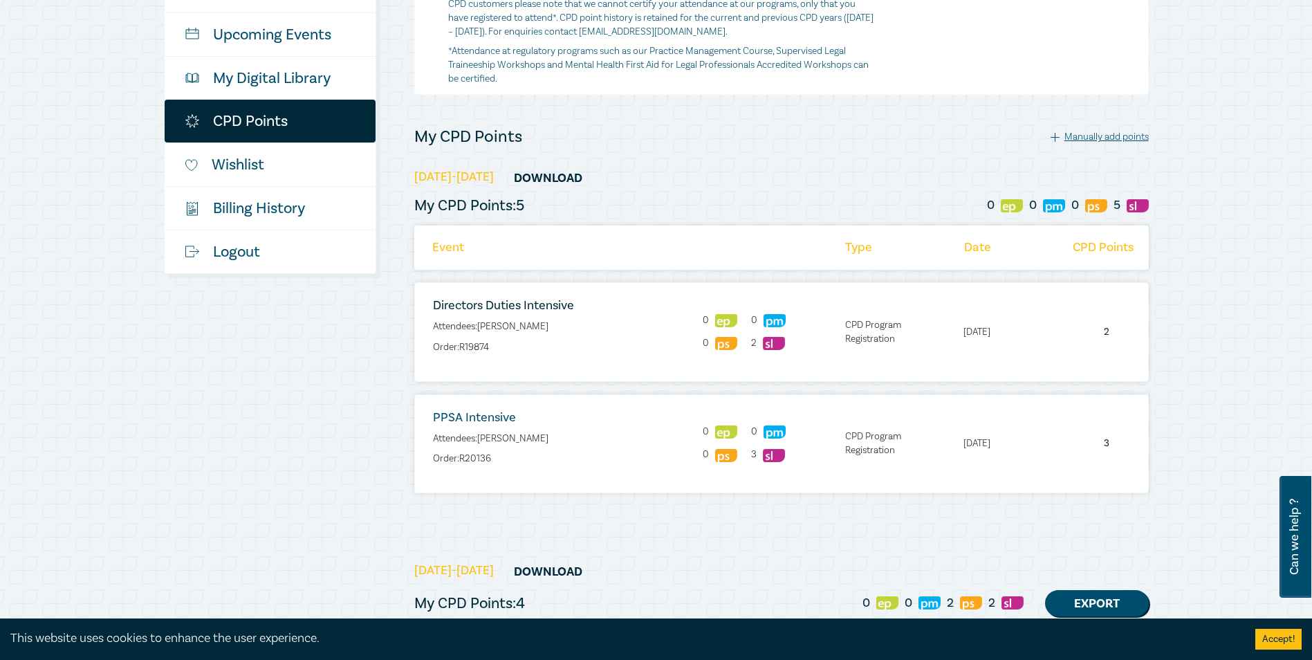
click at [489, 419] on link "PPSA Intensive" at bounding box center [474, 417] width 83 height 16
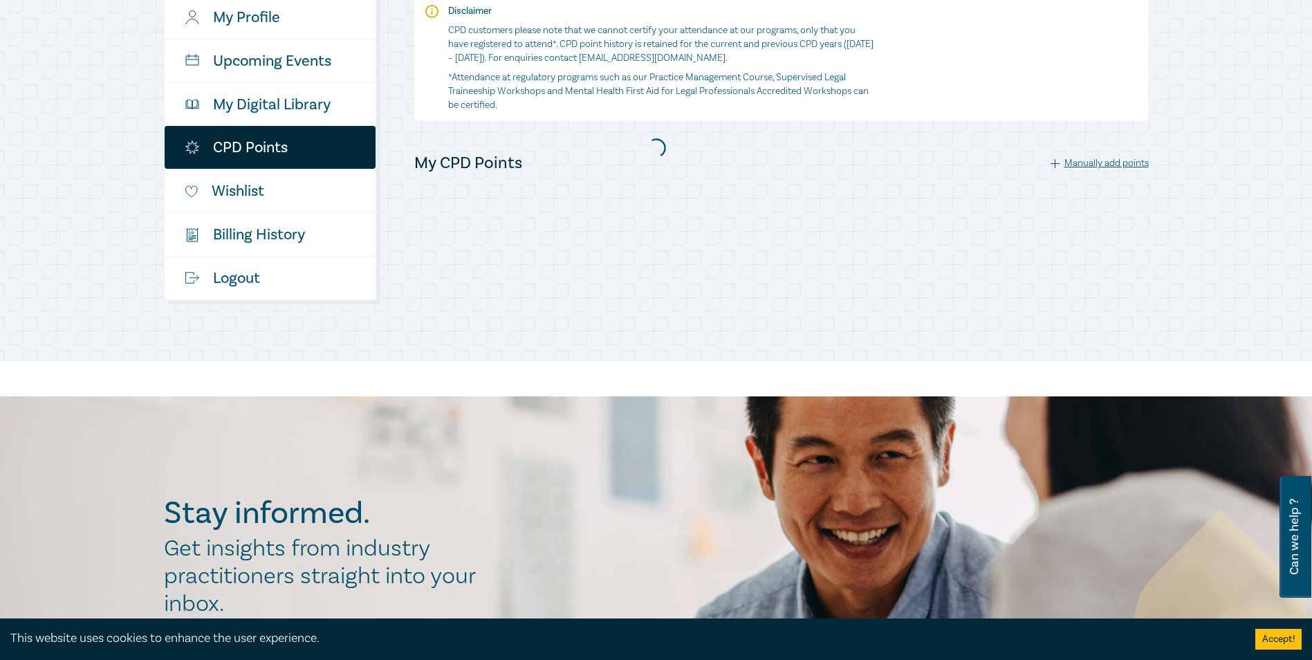
scroll to position [208, 0]
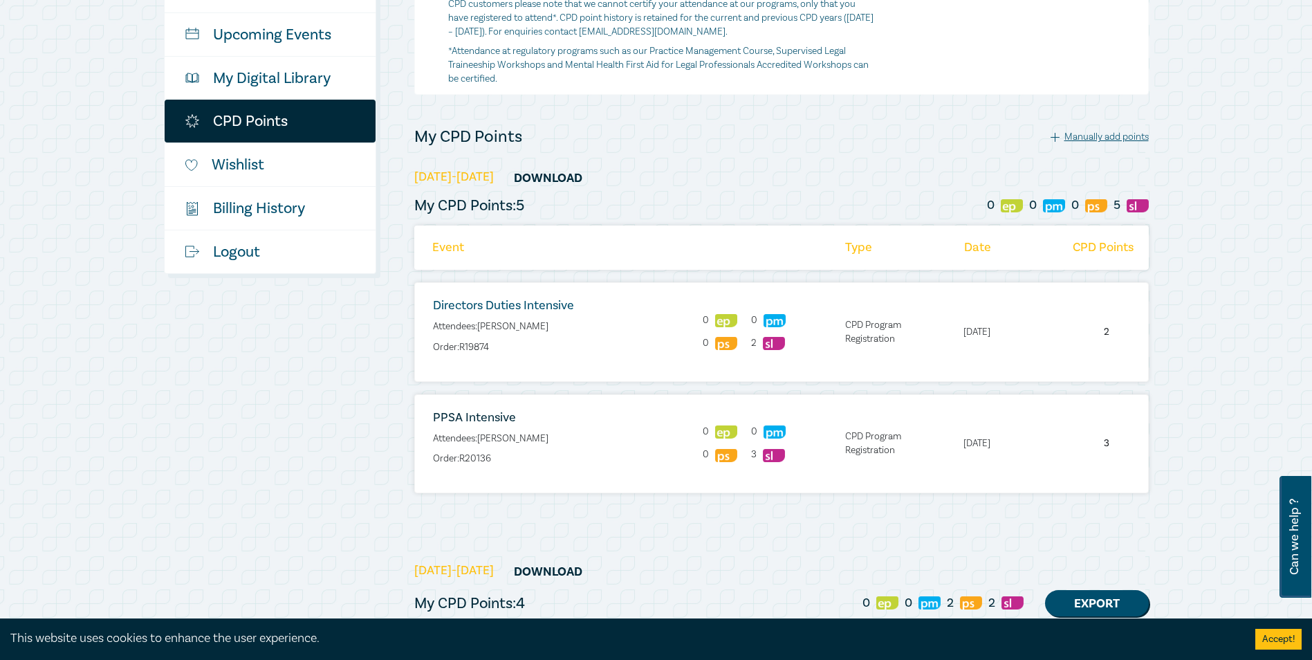
click at [489, 300] on link "Directors Duties Intensive" at bounding box center [503, 305] width 141 height 16
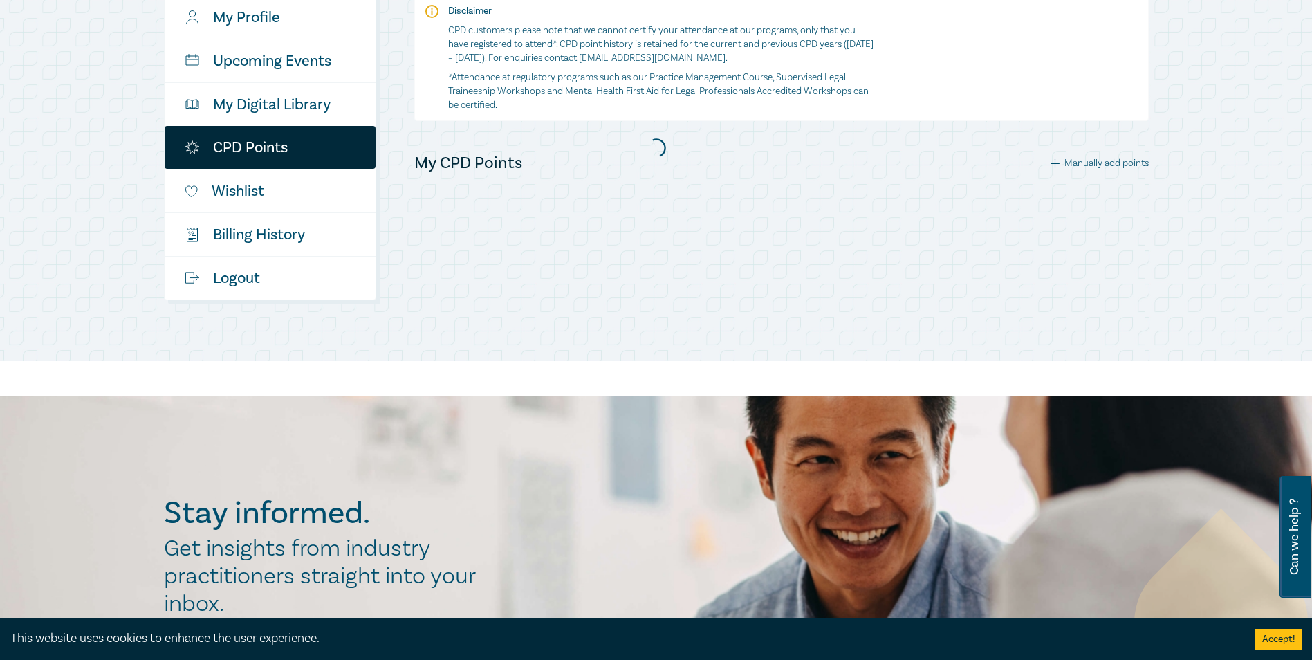
scroll to position [208, 0]
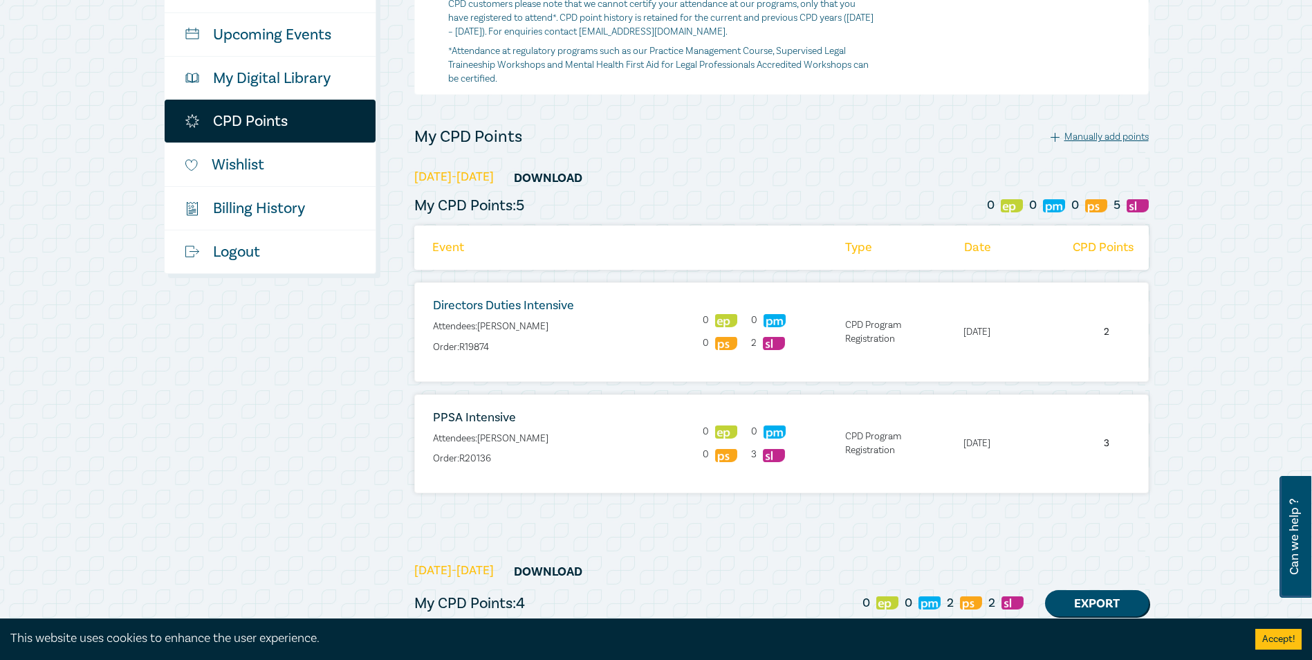
click at [475, 300] on link "Directors Duties Intensive" at bounding box center [503, 305] width 141 height 16
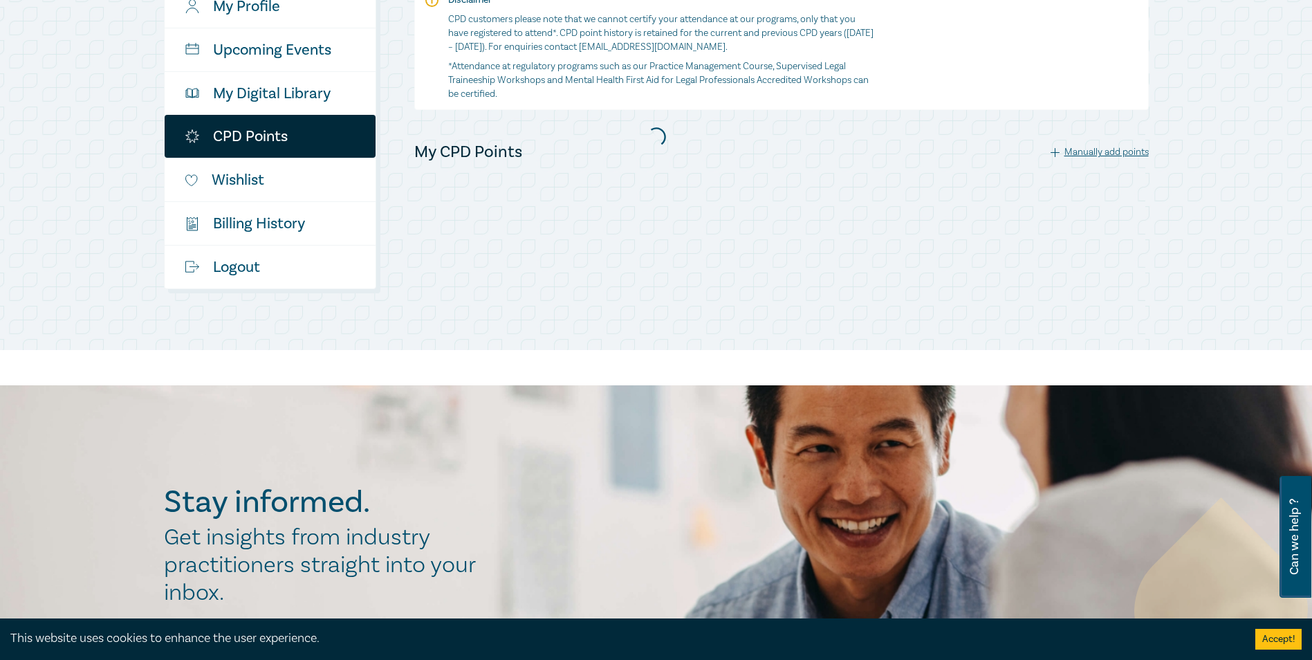
scroll to position [208, 0]
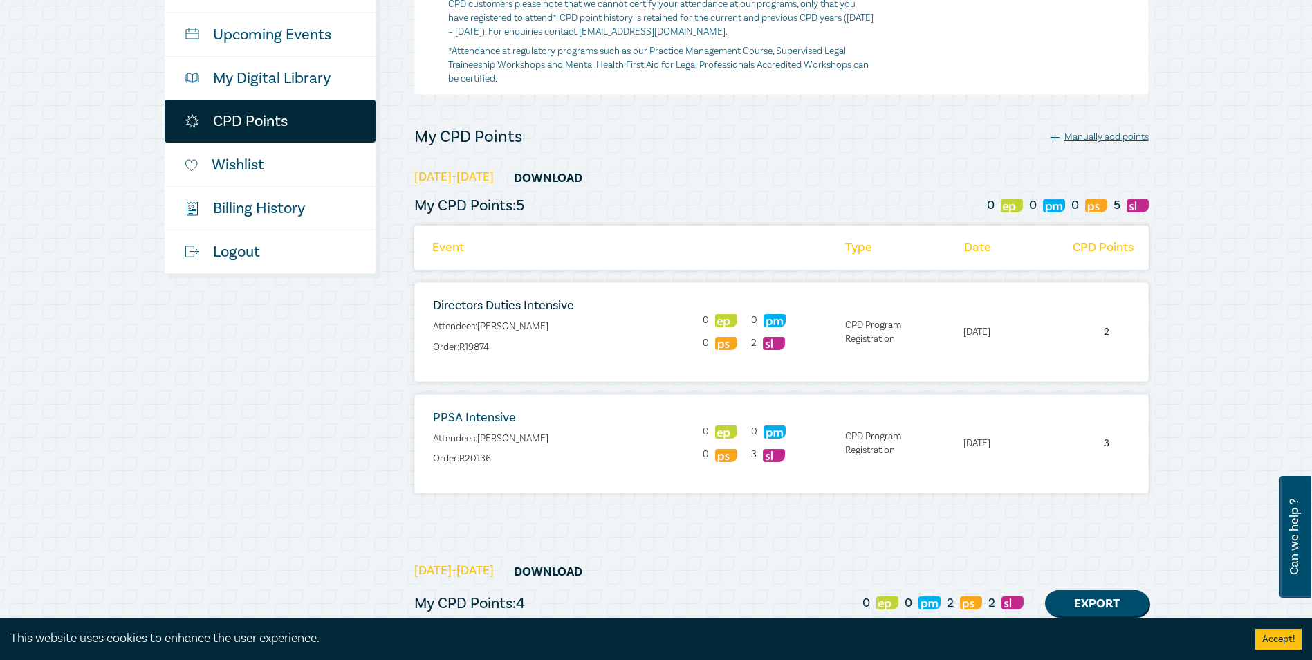
click at [476, 419] on link "PPSA Intensive" at bounding box center [474, 417] width 83 height 16
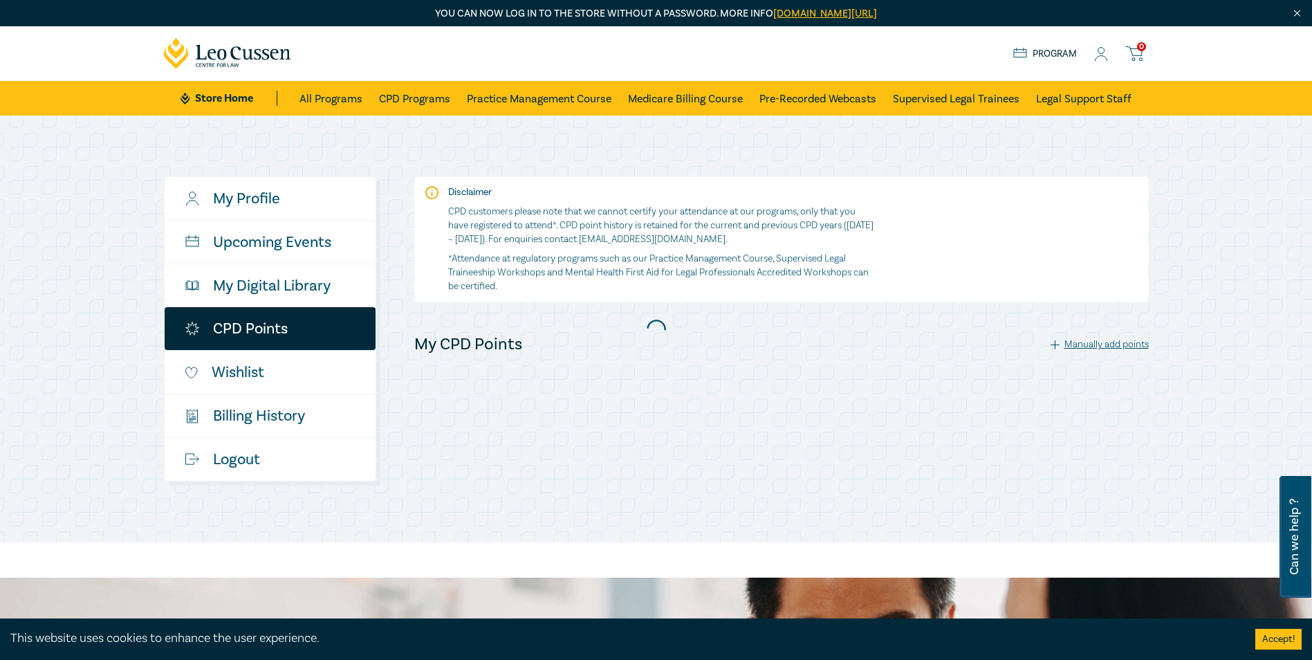
click at [266, 205] on div at bounding box center [656, 328] width 999 height 319
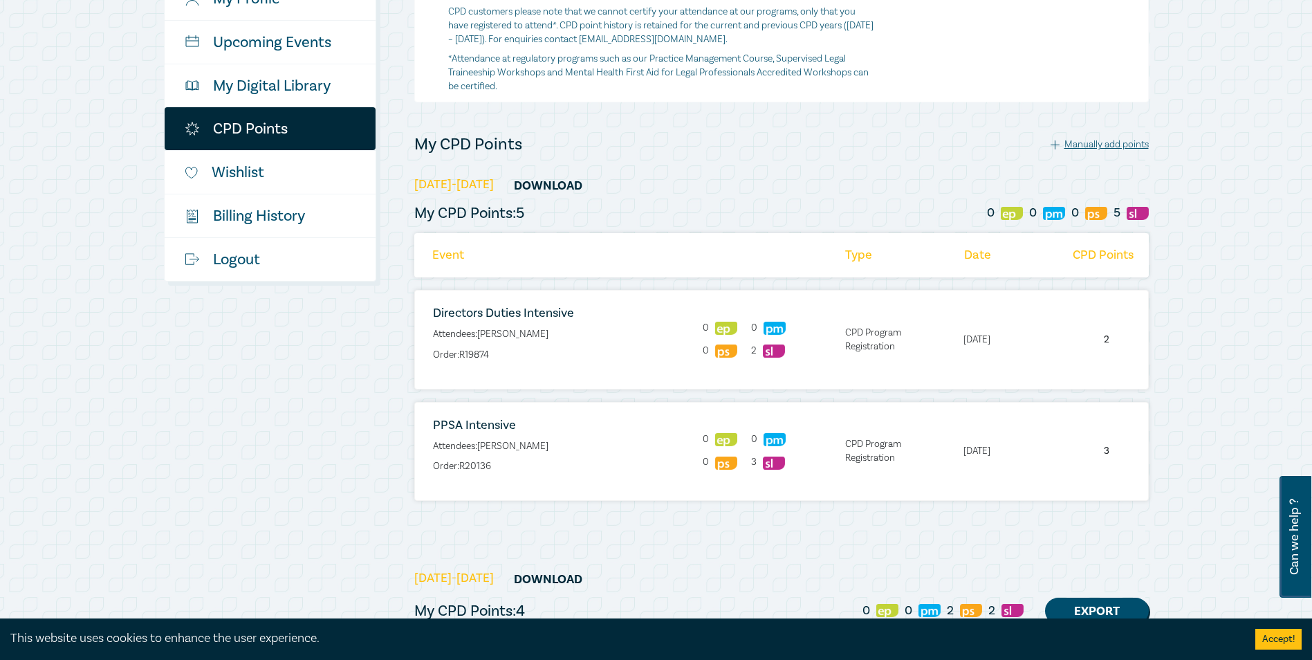
scroll to position [208, 0]
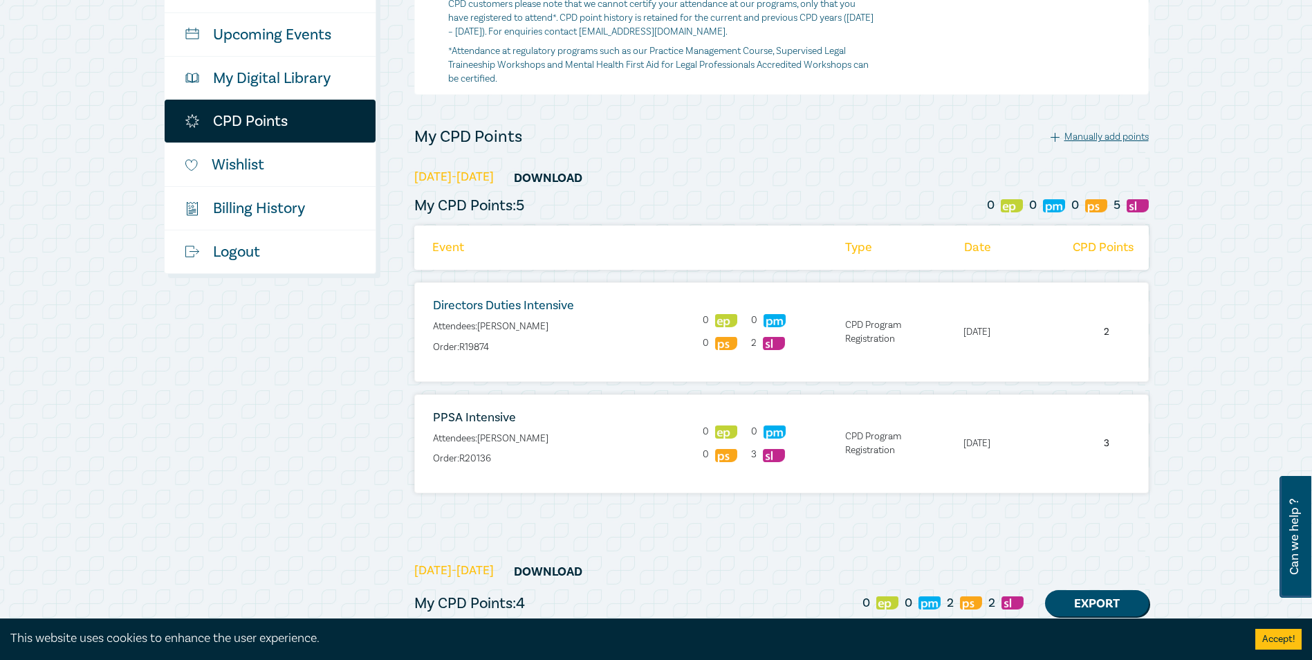
click at [541, 303] on link "Directors Duties Intensive" at bounding box center [503, 305] width 141 height 16
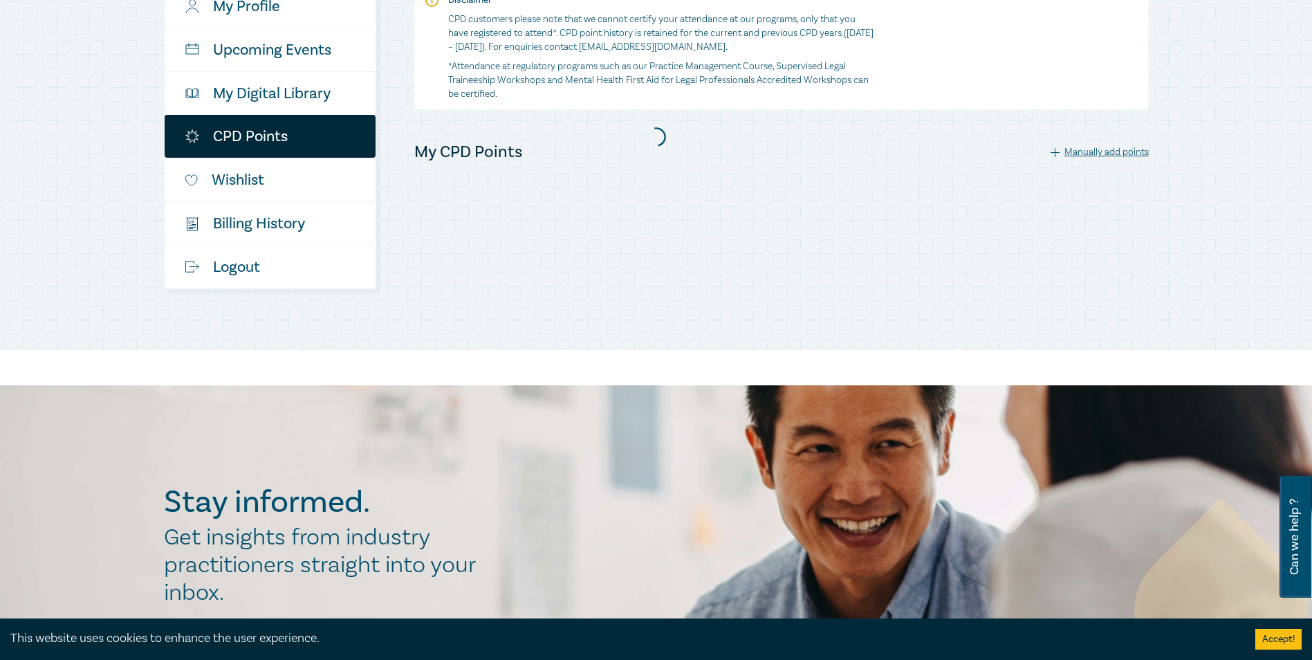
scroll to position [208, 0]
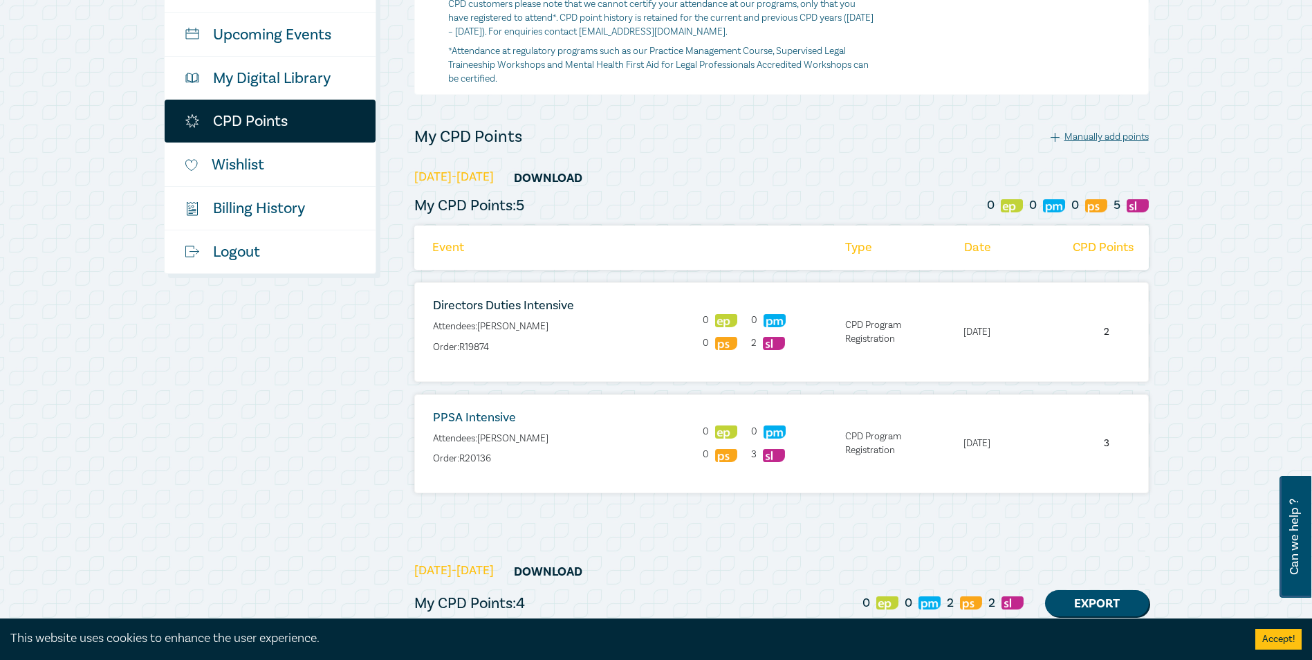
click at [469, 418] on link "PPSA Intensive" at bounding box center [474, 417] width 83 height 16
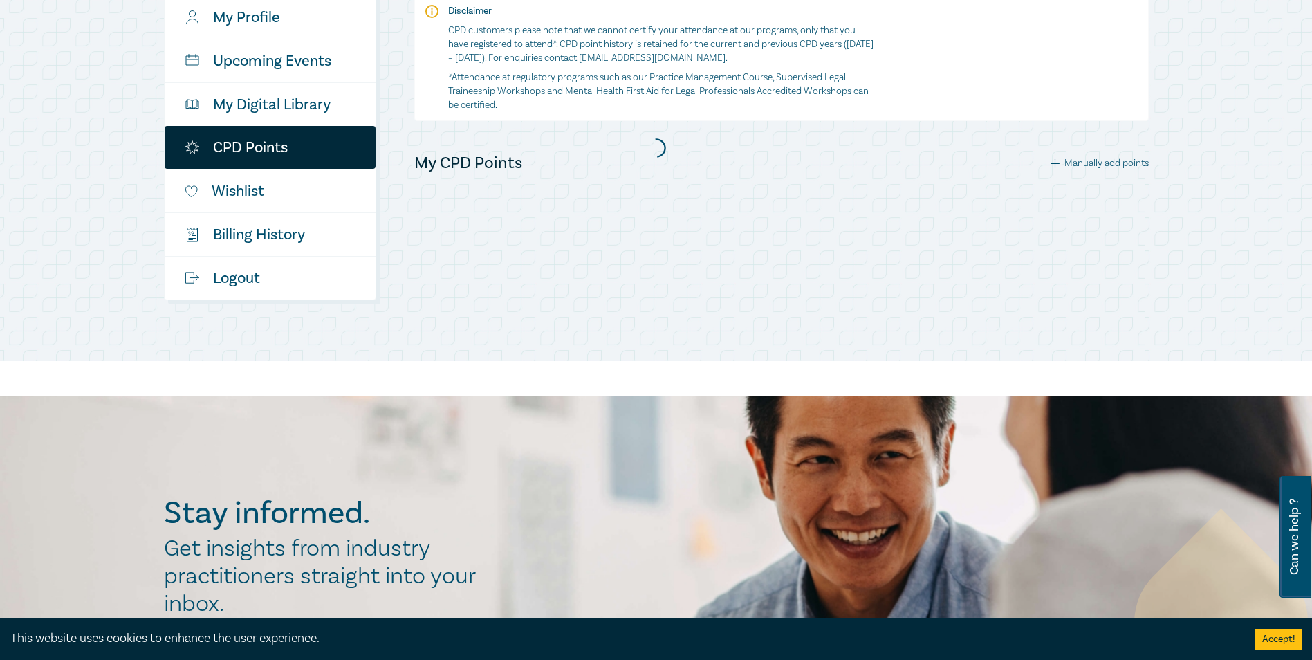
scroll to position [208, 0]
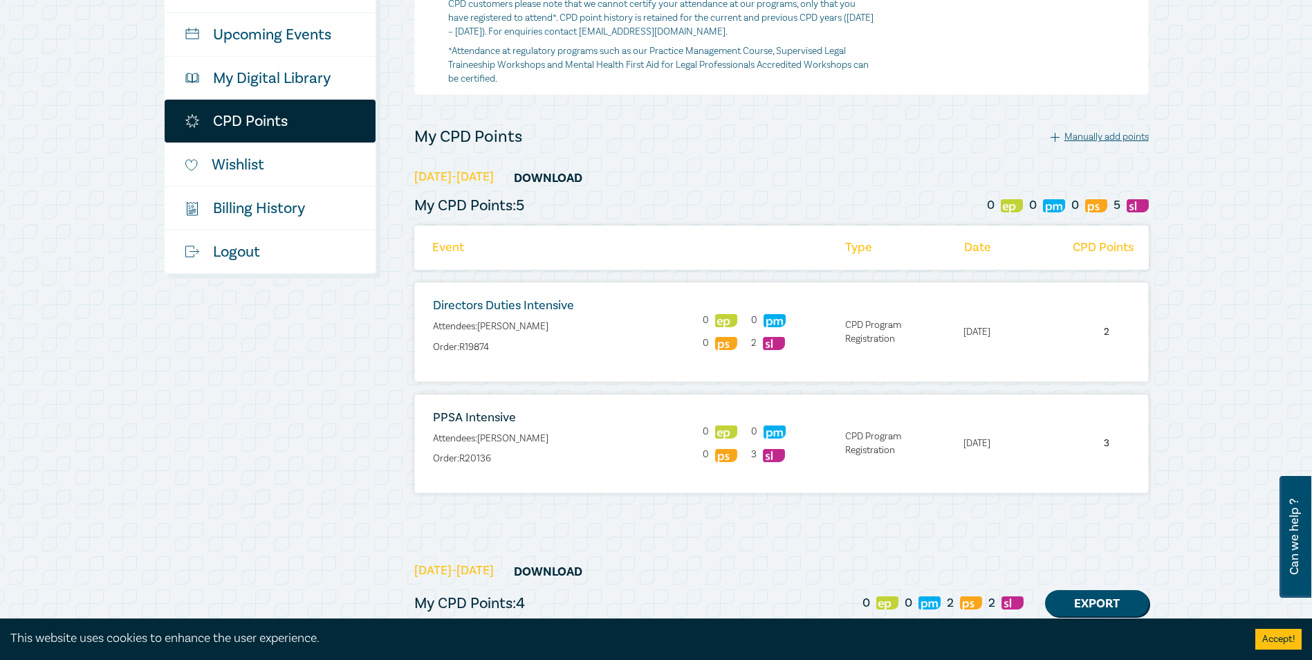
click at [508, 305] on link "Directors Duties Intensive" at bounding box center [503, 305] width 141 height 16
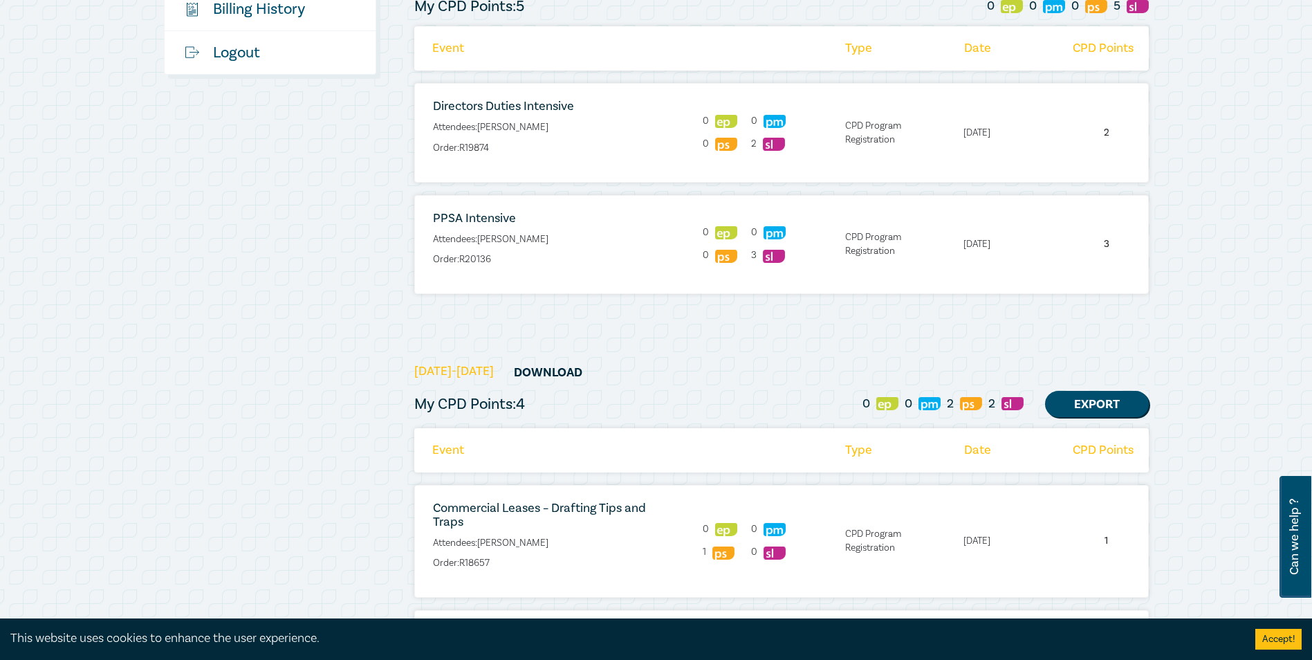
scroll to position [415, 0]
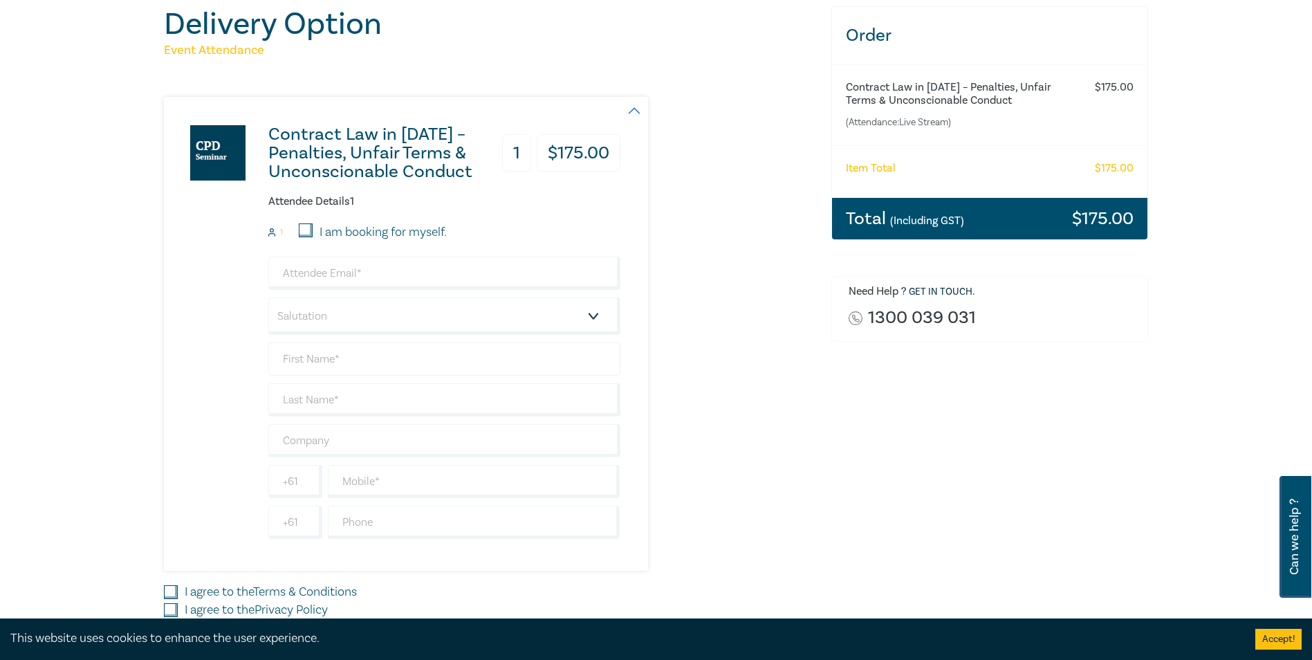
scroll to position [208, 0]
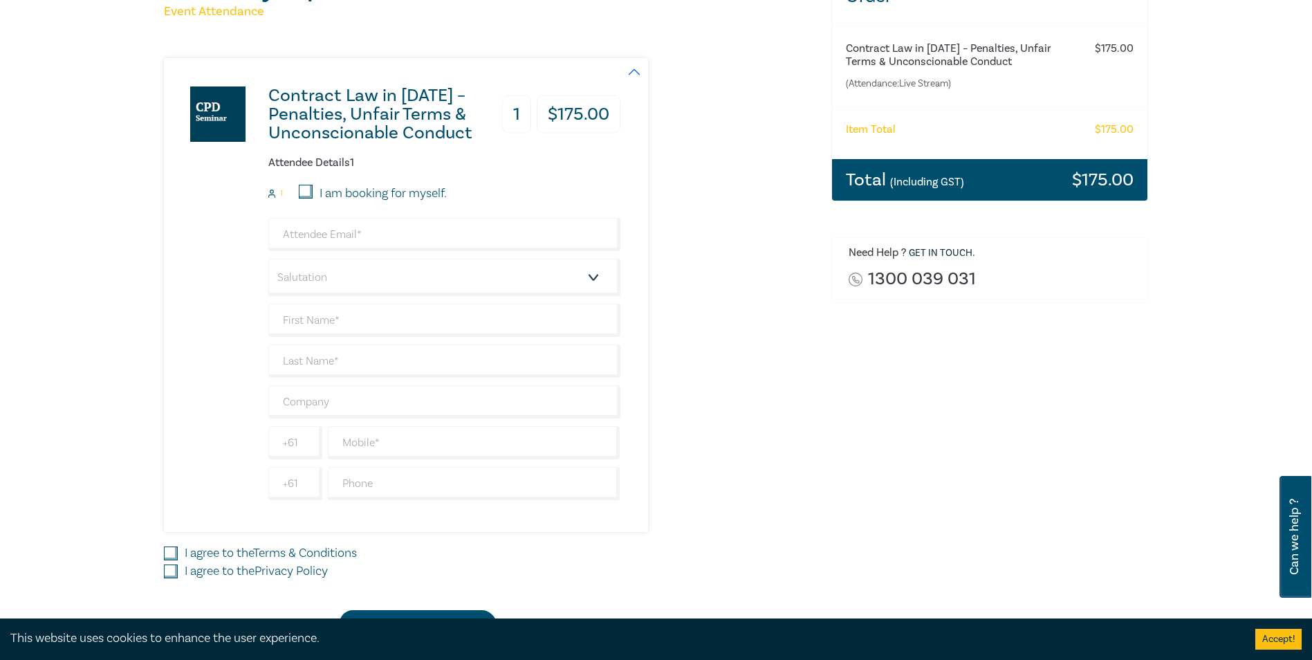
click at [300, 185] on input "I am booking for myself." at bounding box center [306, 192] width 14 height 14
checkbox input "true"
type input "[EMAIL_ADDRESS][DOMAIN_NAME]"
type input "[PERSON_NAME]"
type input "Dorkins"
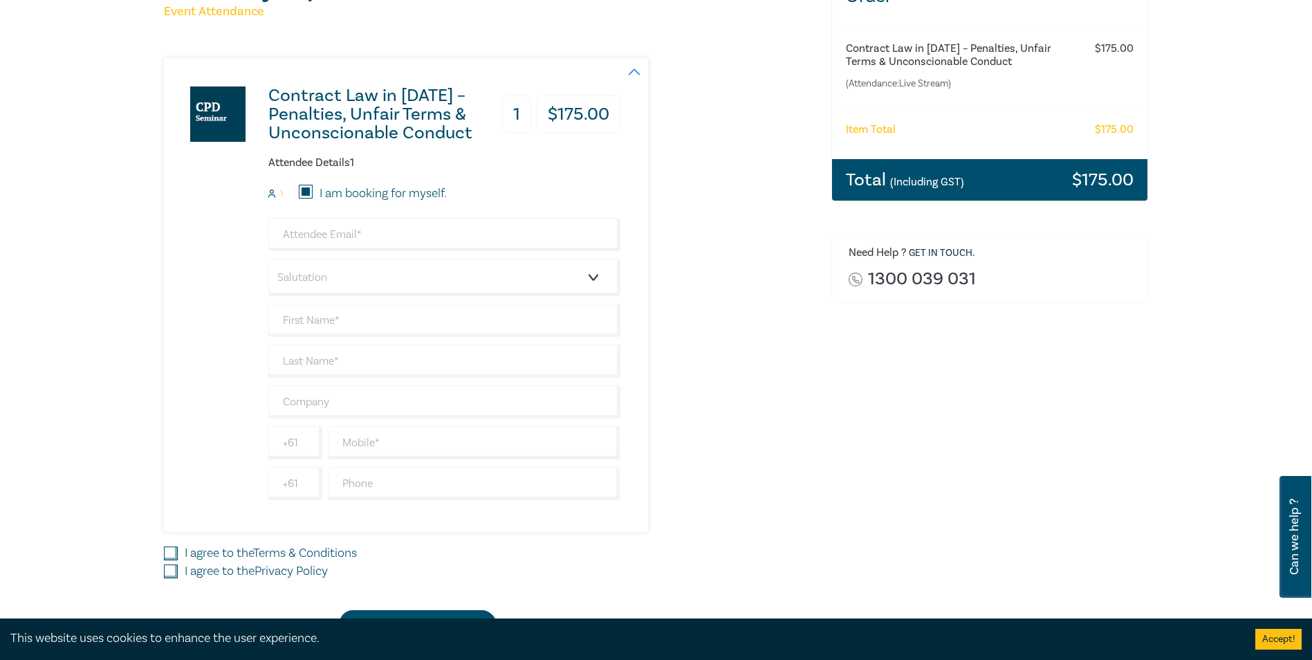
type input "455371994"
click at [331, 406] on input "text" at bounding box center [444, 401] width 352 height 33
type input "Mahons Lawyers"
click at [255, 555] on label "I agree to the Terms & Conditions" at bounding box center [271, 553] width 172 height 18
click at [178, 555] on input "I agree to the Terms & Conditions" at bounding box center [171, 553] width 14 height 14
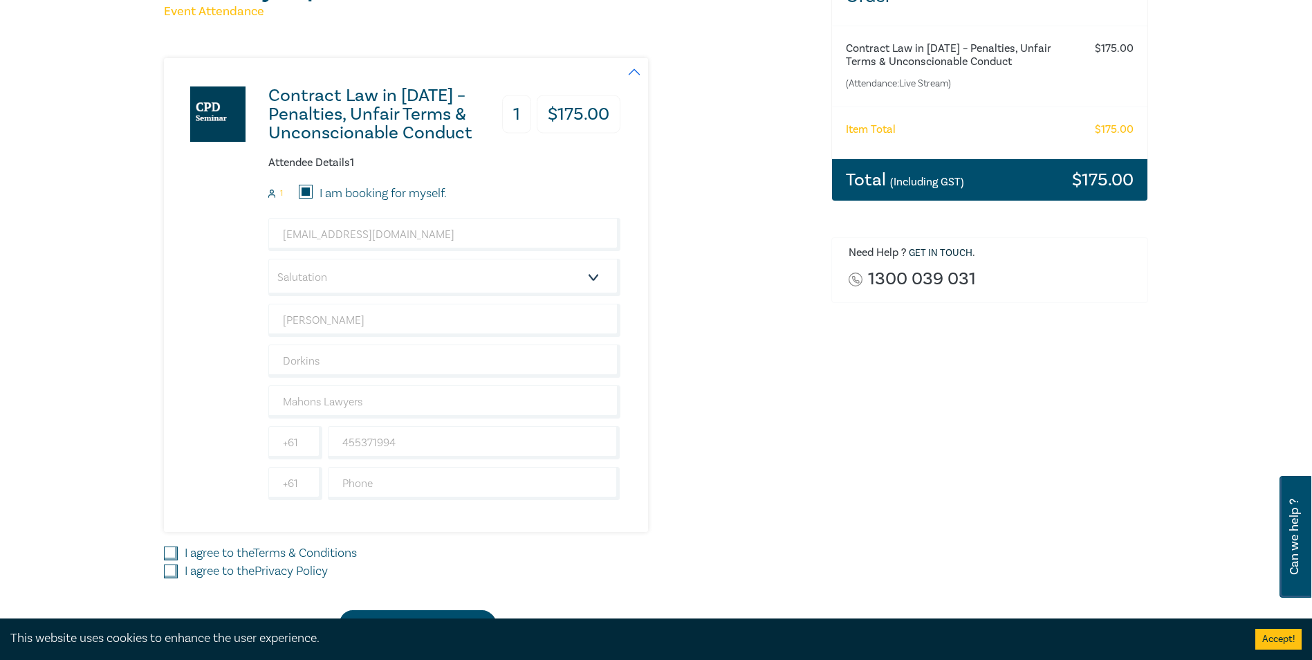
checkbox input "true"
click at [242, 580] on label "I agree to the Privacy Policy" at bounding box center [256, 571] width 143 height 18
click at [178, 578] on input "I agree to the Privacy Policy" at bounding box center [171, 571] width 14 height 14
checkbox input "true"
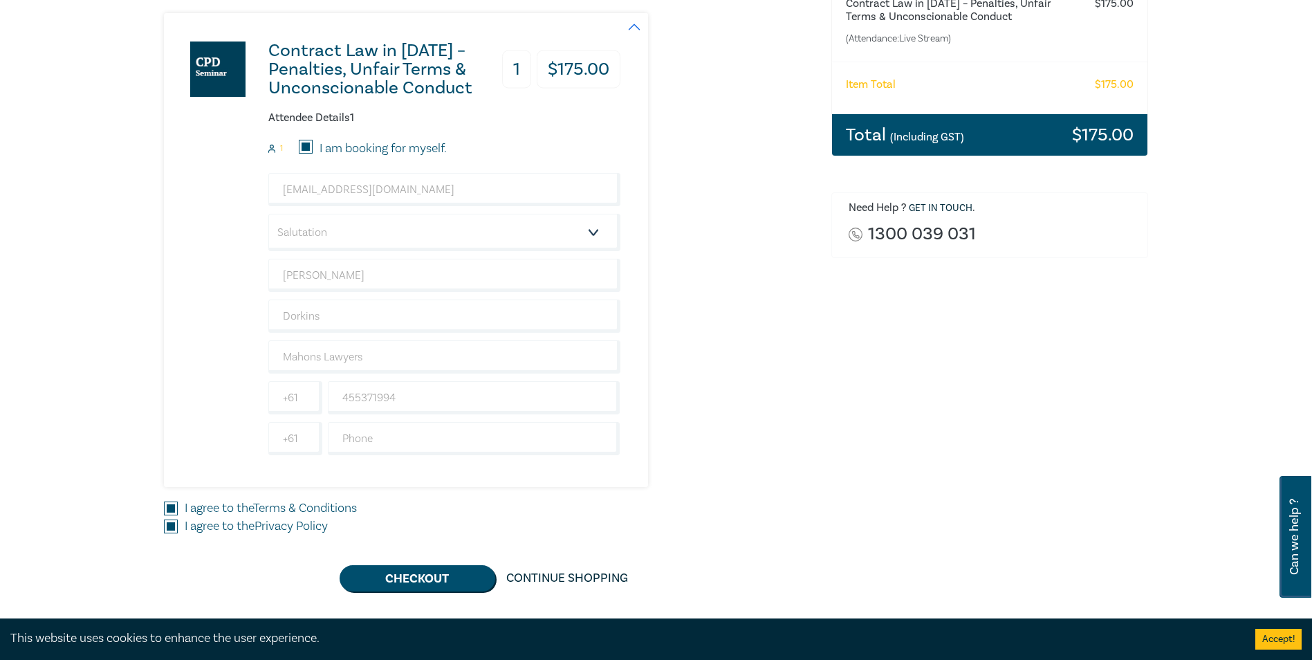
scroll to position [277, 0]
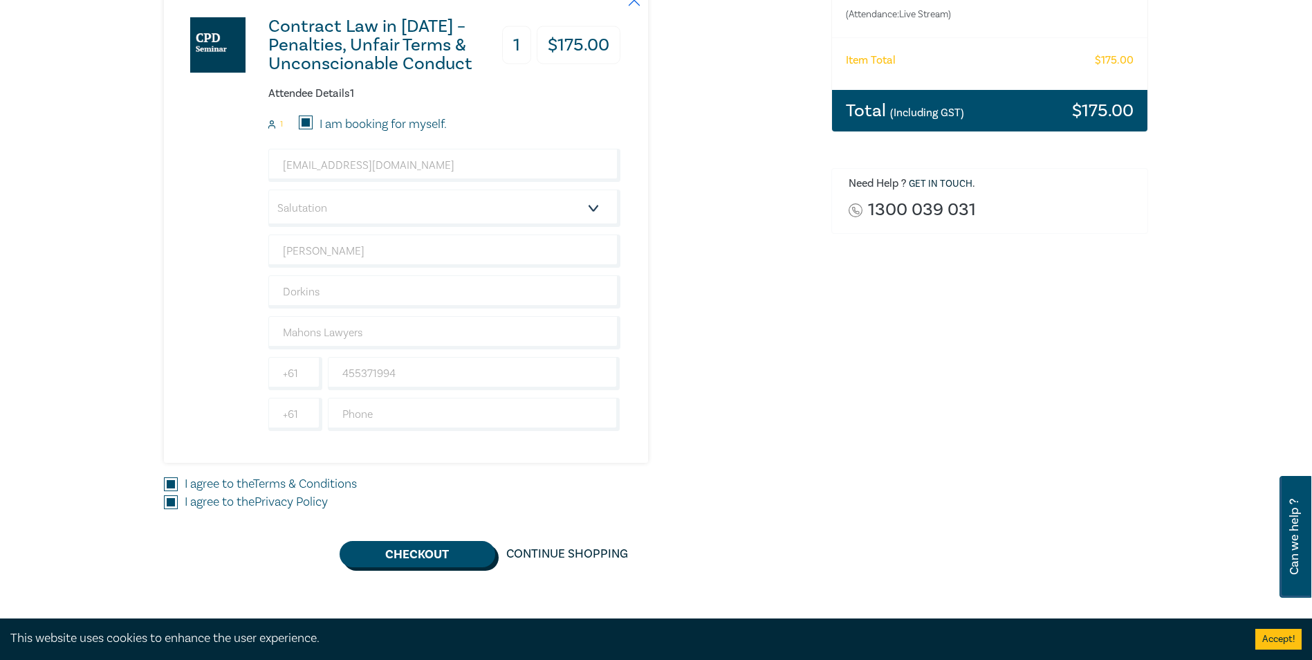
click at [438, 553] on button "Checkout" at bounding box center [418, 554] width 156 height 26
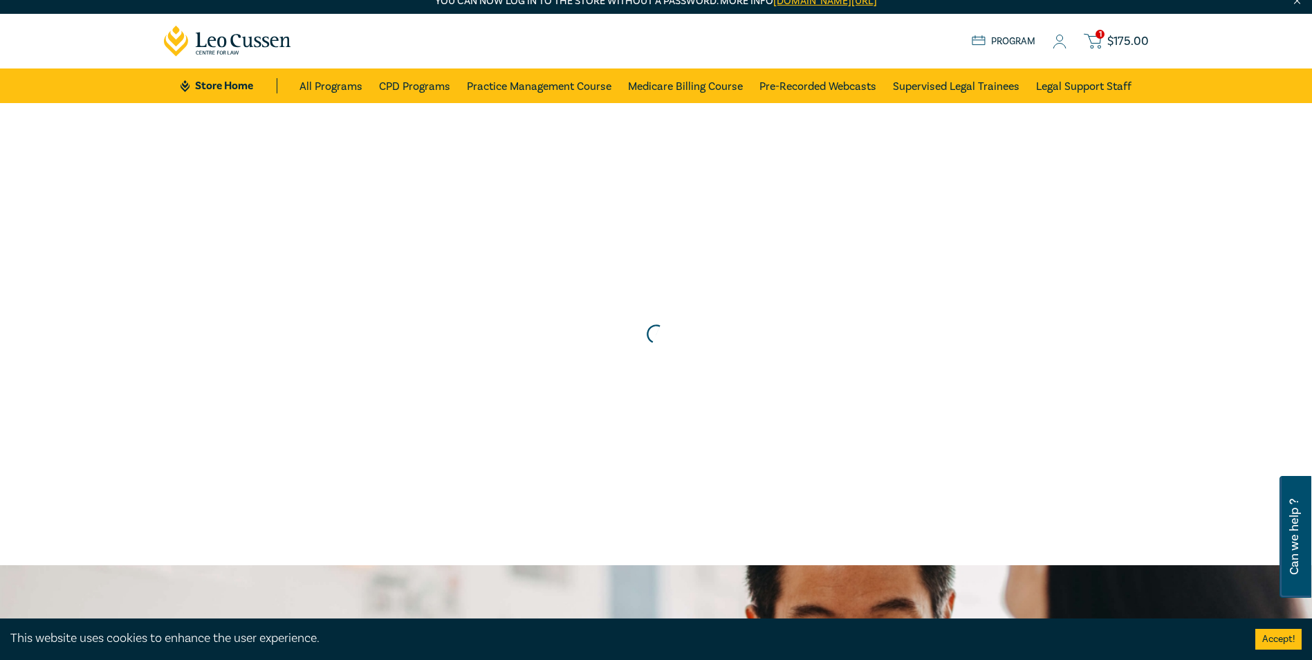
scroll to position [0, 0]
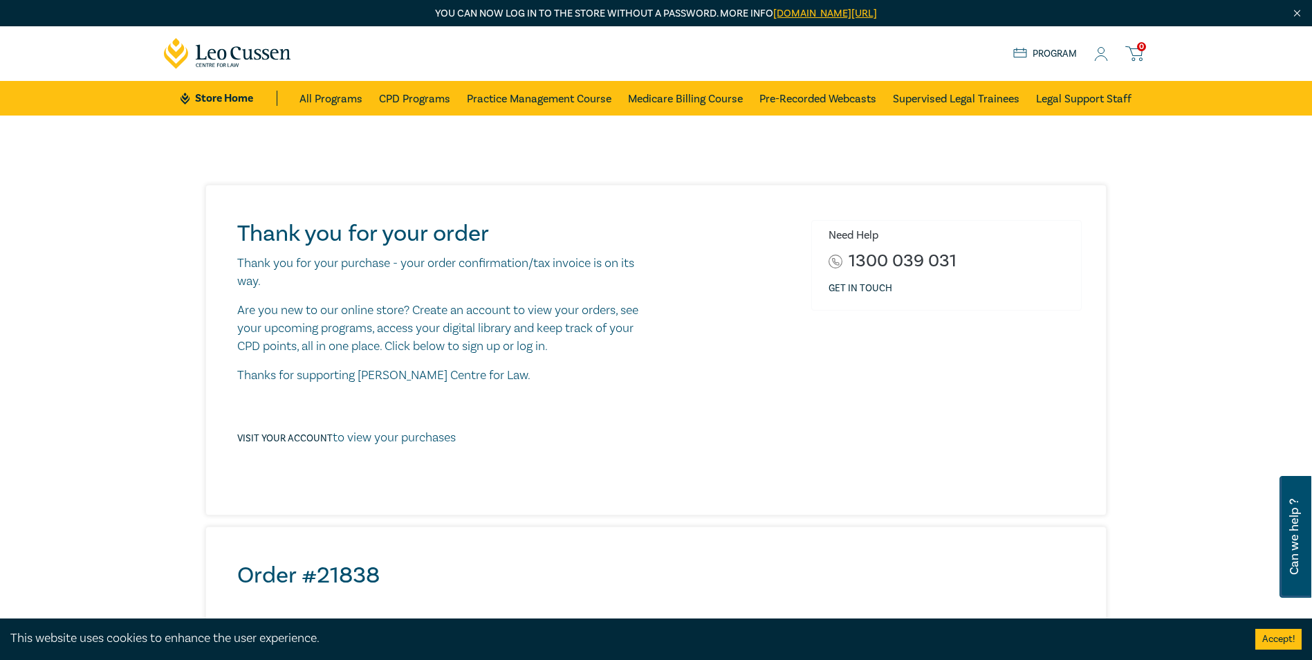
click at [386, 443] on p "Visit your account to view your purchases" at bounding box center [346, 438] width 219 height 18
click at [421, 433] on p "Visit your account to view your purchases" at bounding box center [346, 438] width 219 height 18
click at [279, 434] on link "Visit your account" at bounding box center [284, 438] width 95 height 12
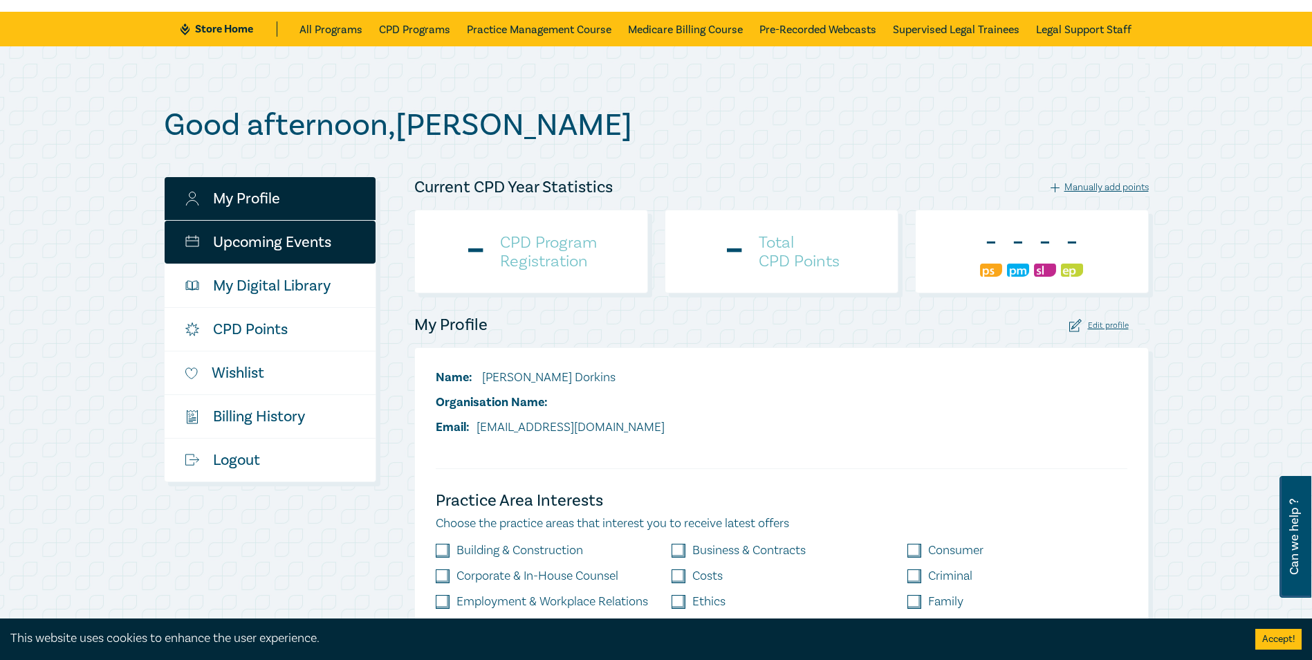
click at [275, 258] on link "Upcoming Events" at bounding box center [270, 242] width 211 height 43
